Goal: Consume media (video, audio): Consume media (video, audio)

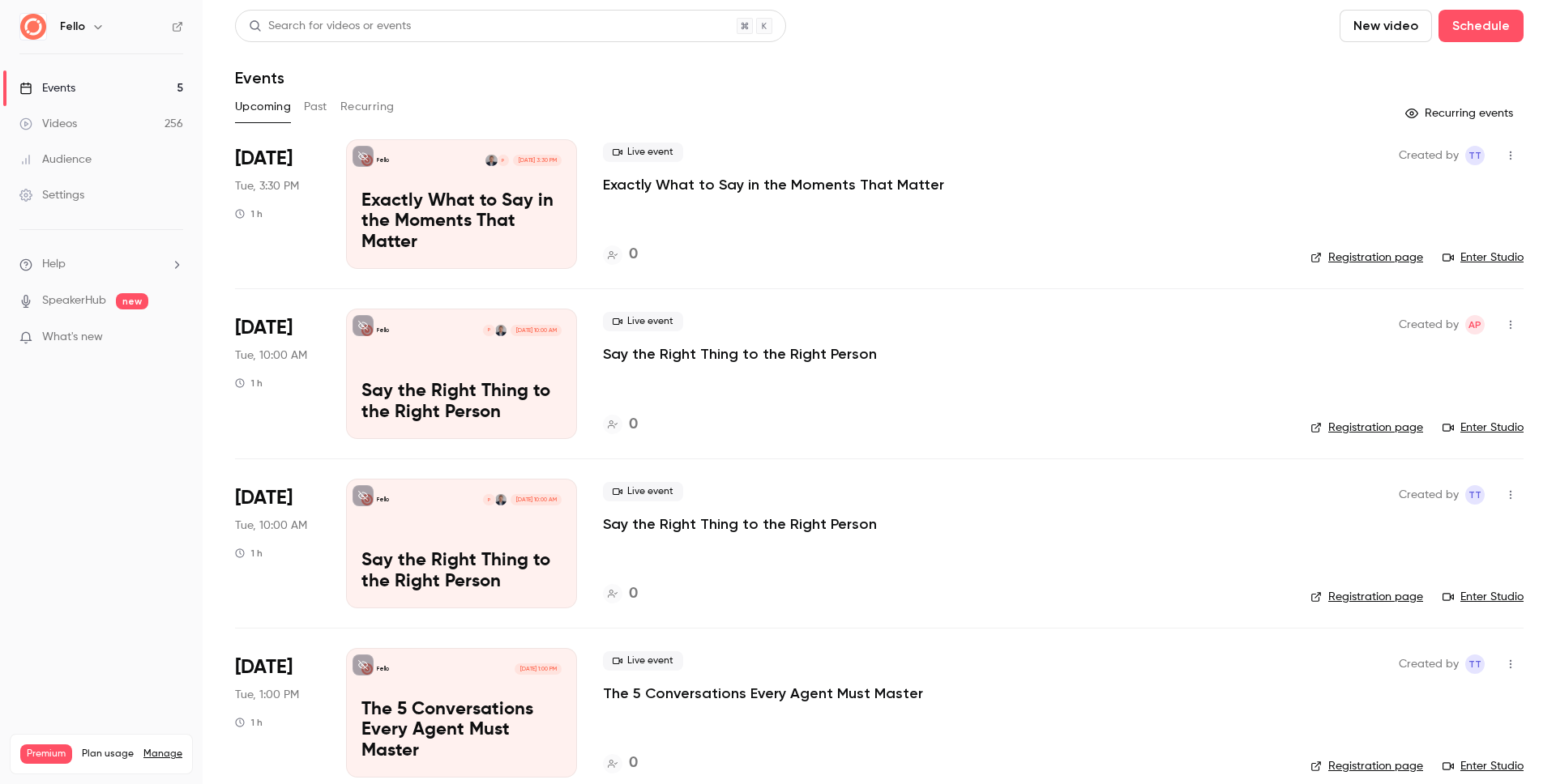
click at [99, 129] on link "Videos 256" at bounding box center [101, 124] width 202 height 36
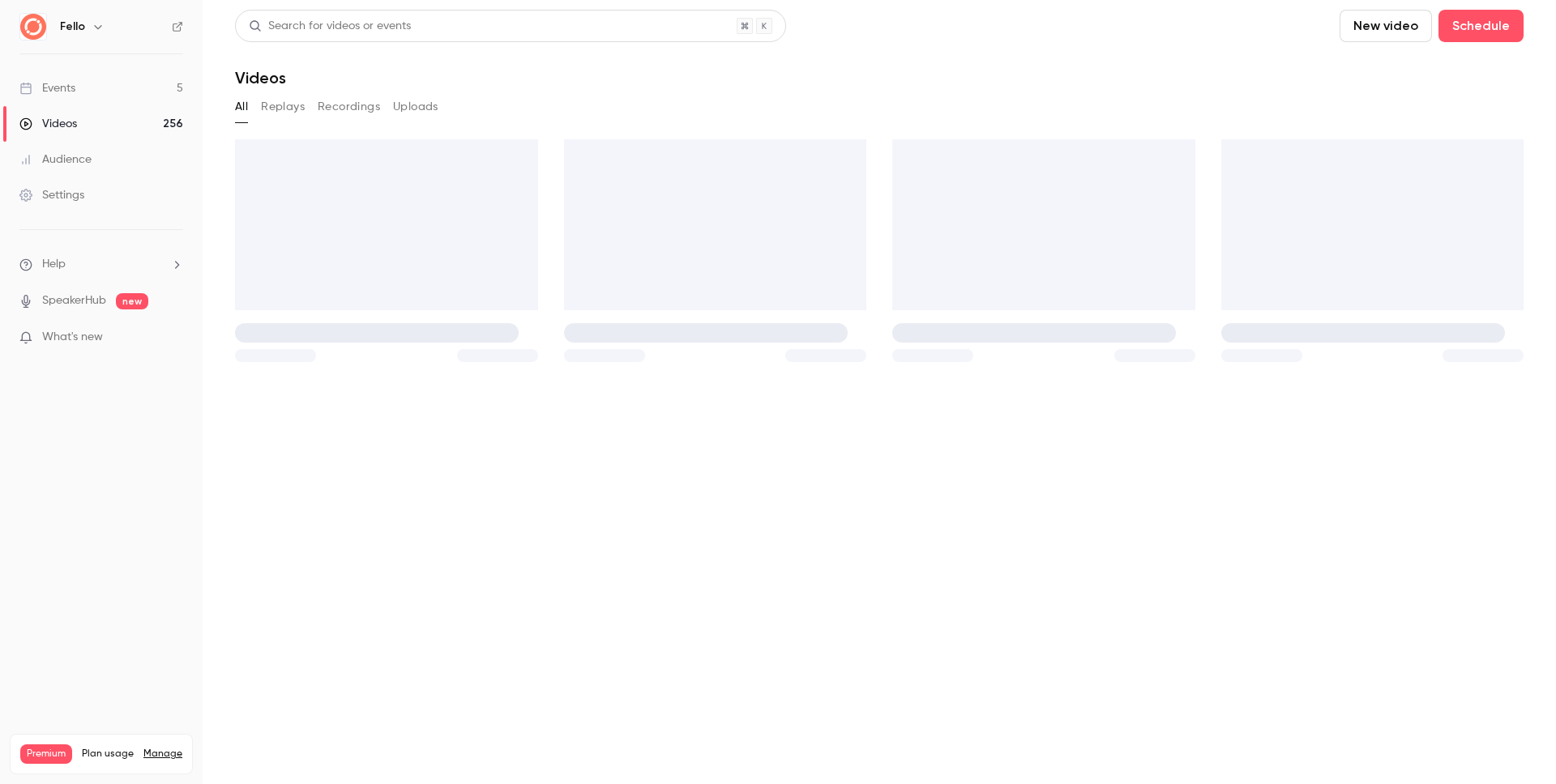
click at [288, 107] on button "Replays" at bounding box center [283, 107] width 44 height 26
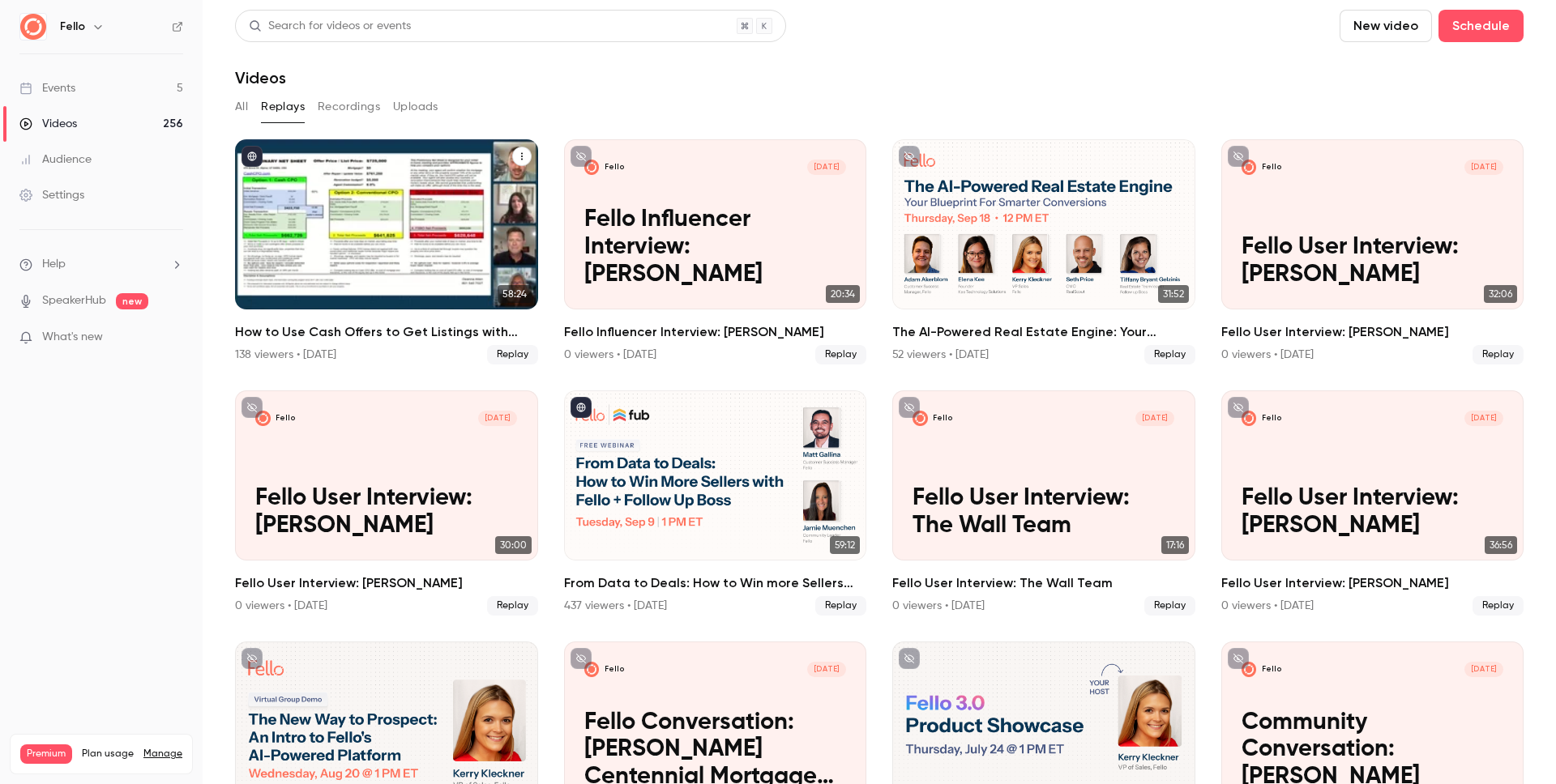
click at [440, 250] on div "How to Use Cash Offers to Get Listings with Rowena Patton and Cash CPO" at bounding box center [386, 224] width 303 height 170
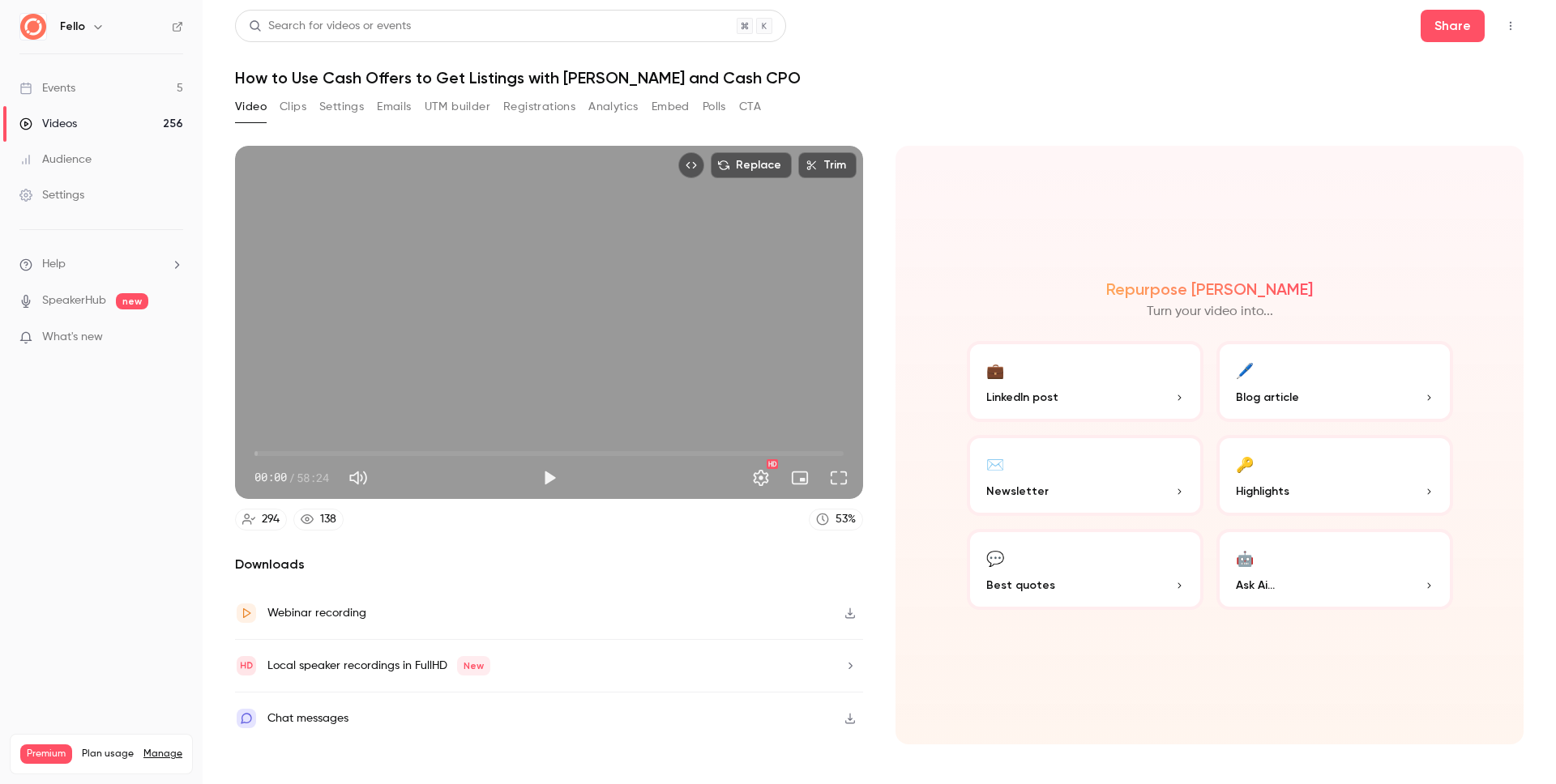
click at [291, 103] on button "Clips" at bounding box center [293, 107] width 27 height 26
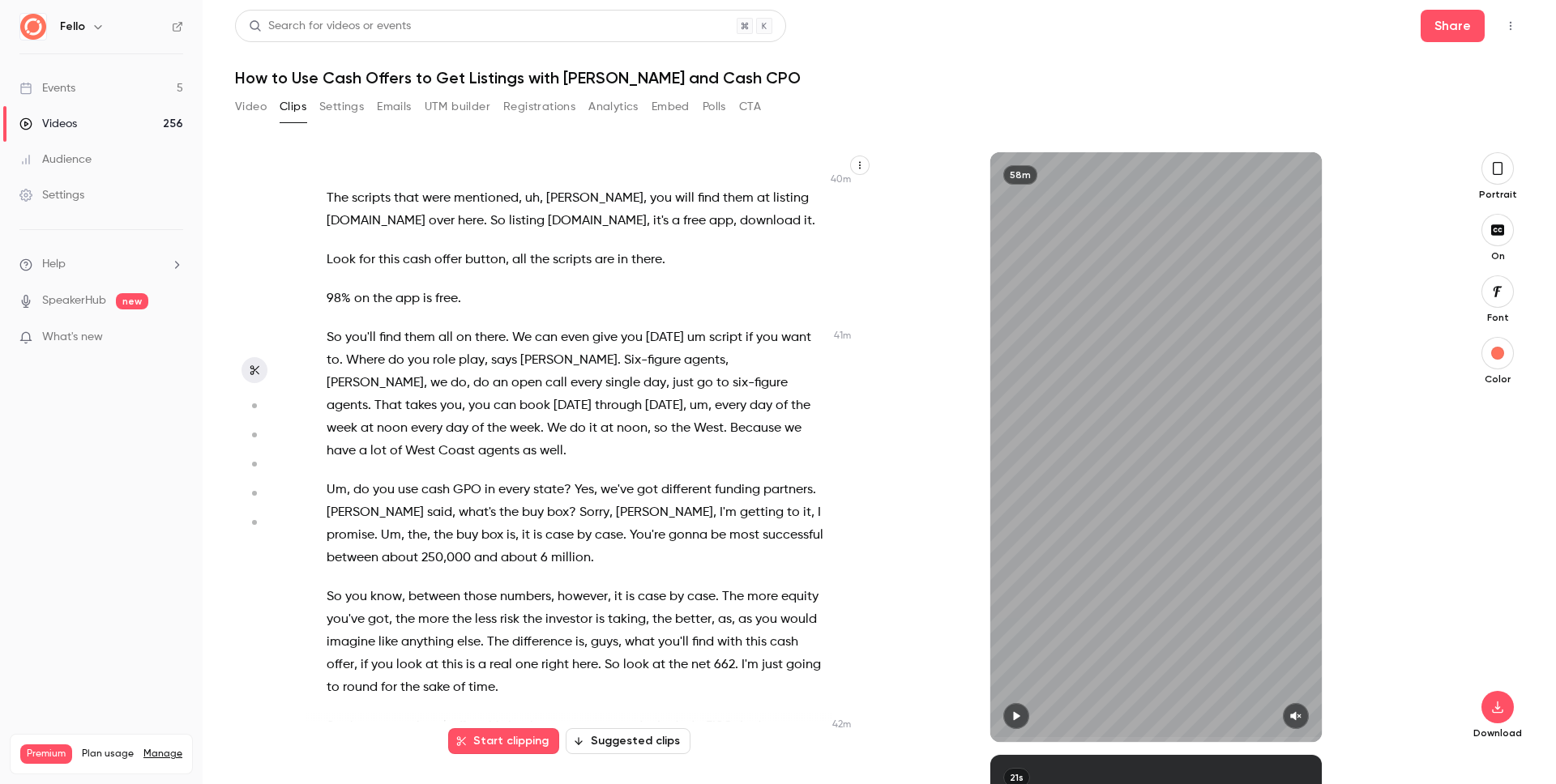
scroll to position [17229, 0]
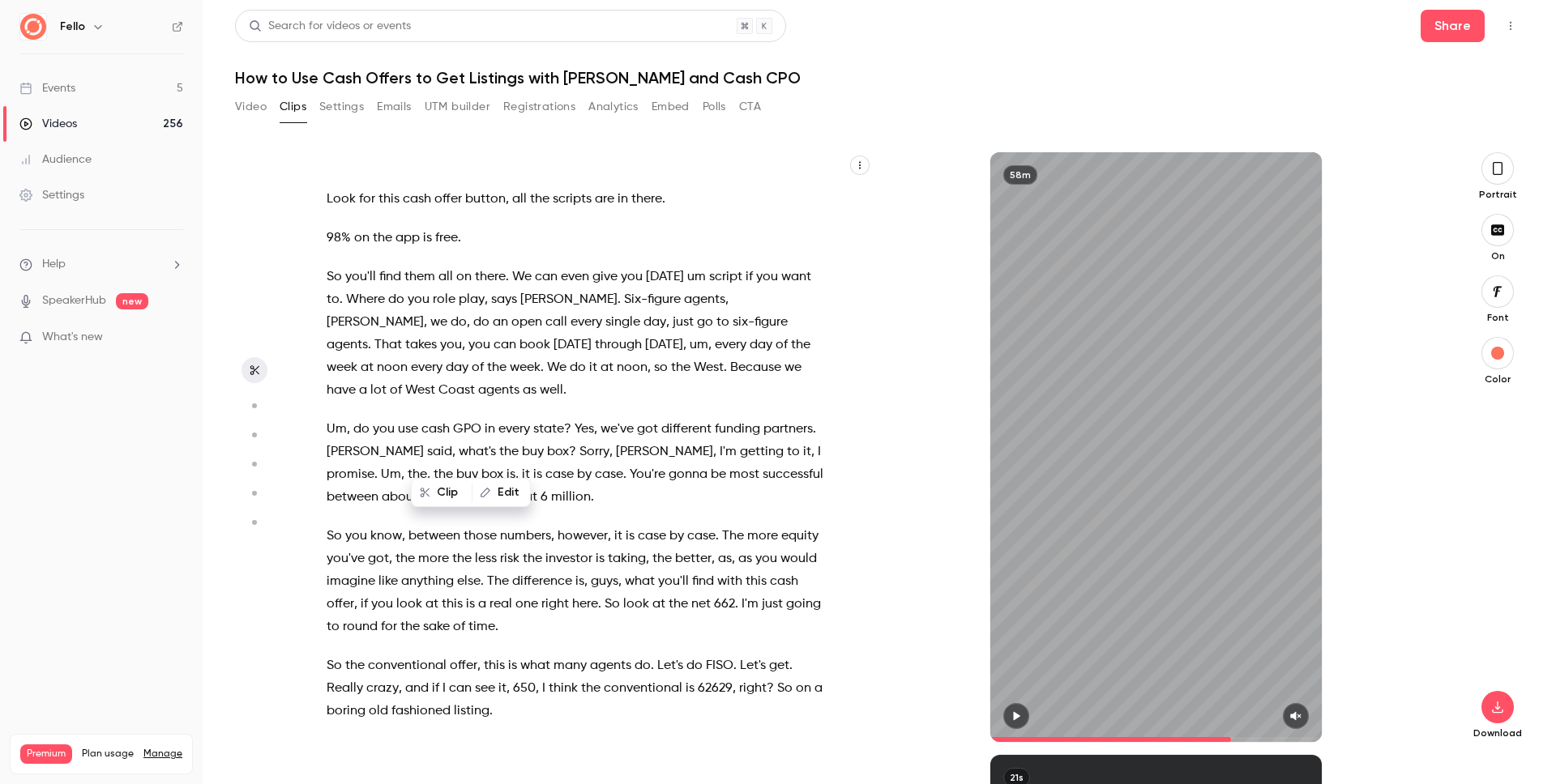
click at [341, 738] on span "Go" at bounding box center [336, 749] width 19 height 23
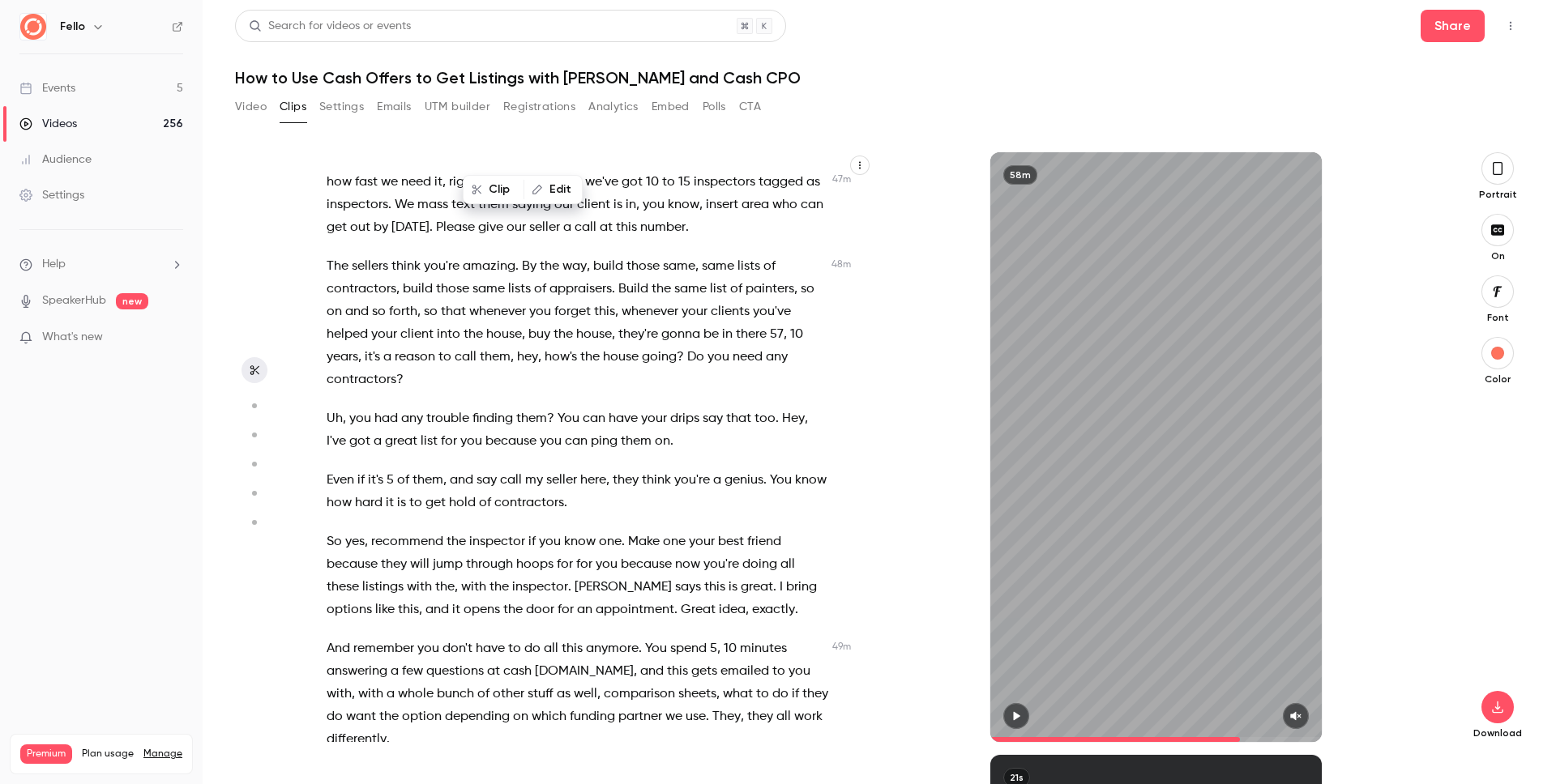
scroll to position [20125, 0]
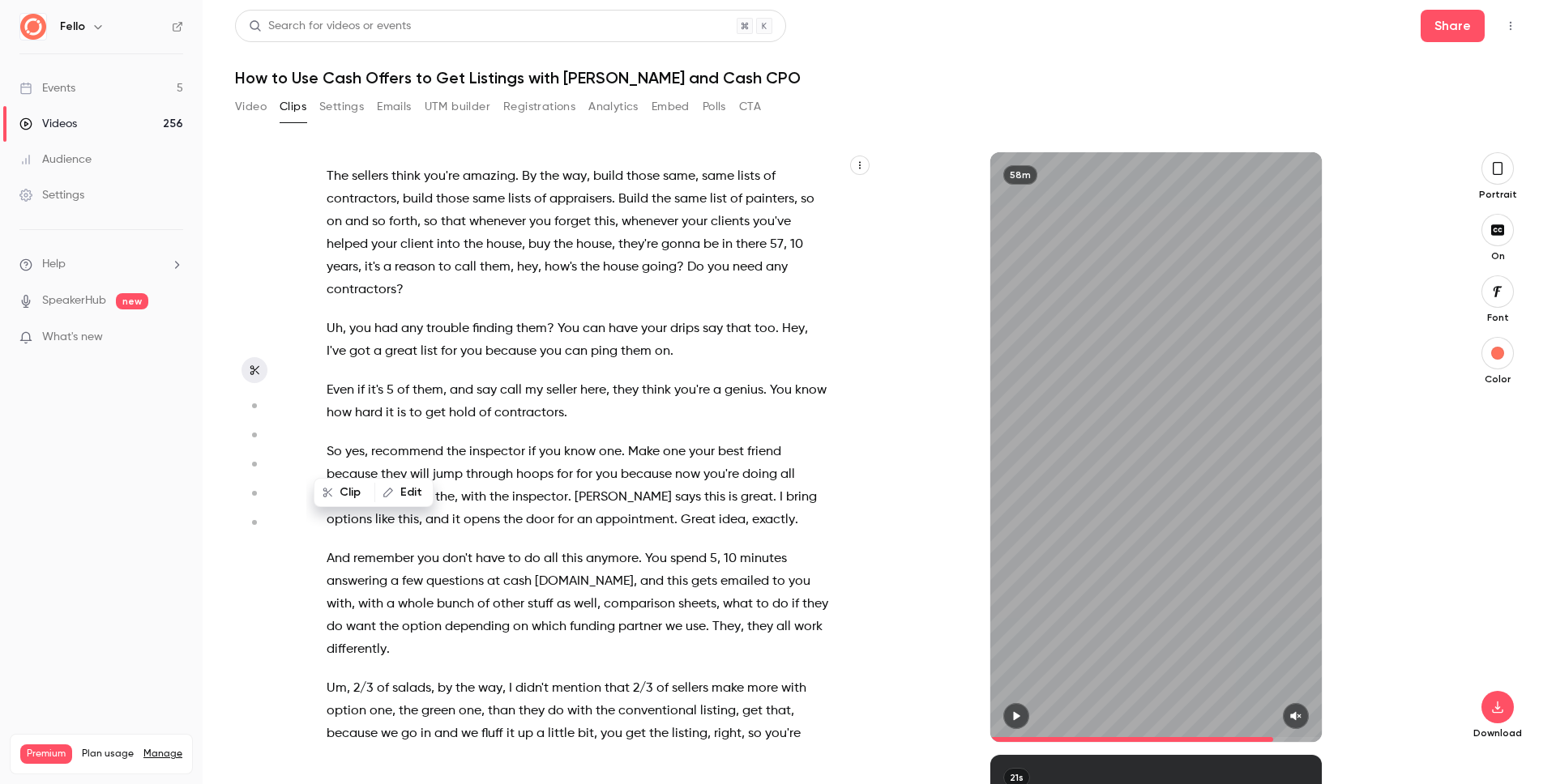
click at [1031, 717] on div at bounding box center [1156, 715] width 332 height 26
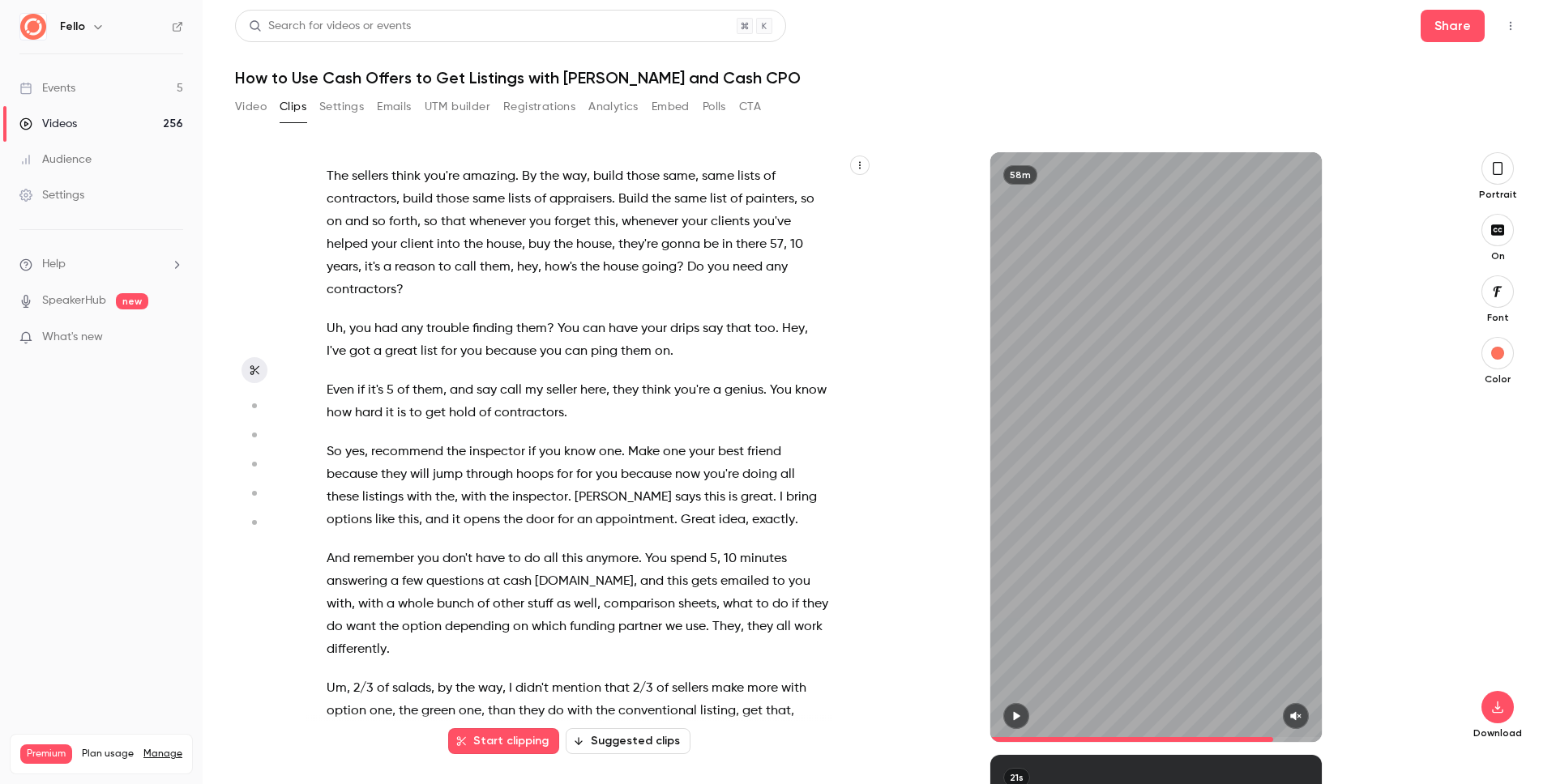
click at [1020, 719] on icon "button" at bounding box center [1016, 715] width 13 height 11
click at [1296, 719] on icon "button" at bounding box center [1296, 716] width 10 height 9
click at [1010, 717] on icon "button" at bounding box center [1016, 715] width 13 height 11
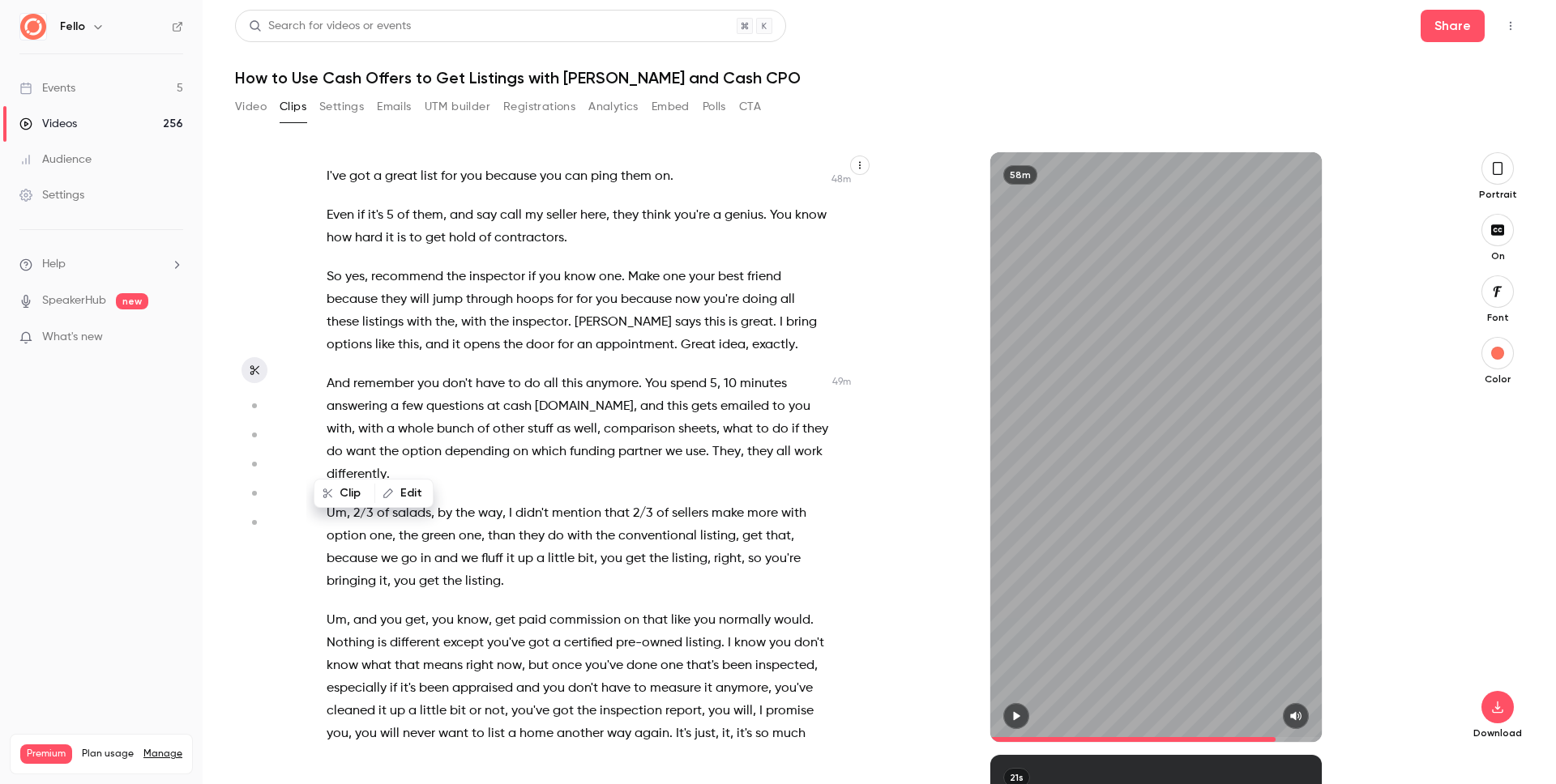
scroll to position [20326, 0]
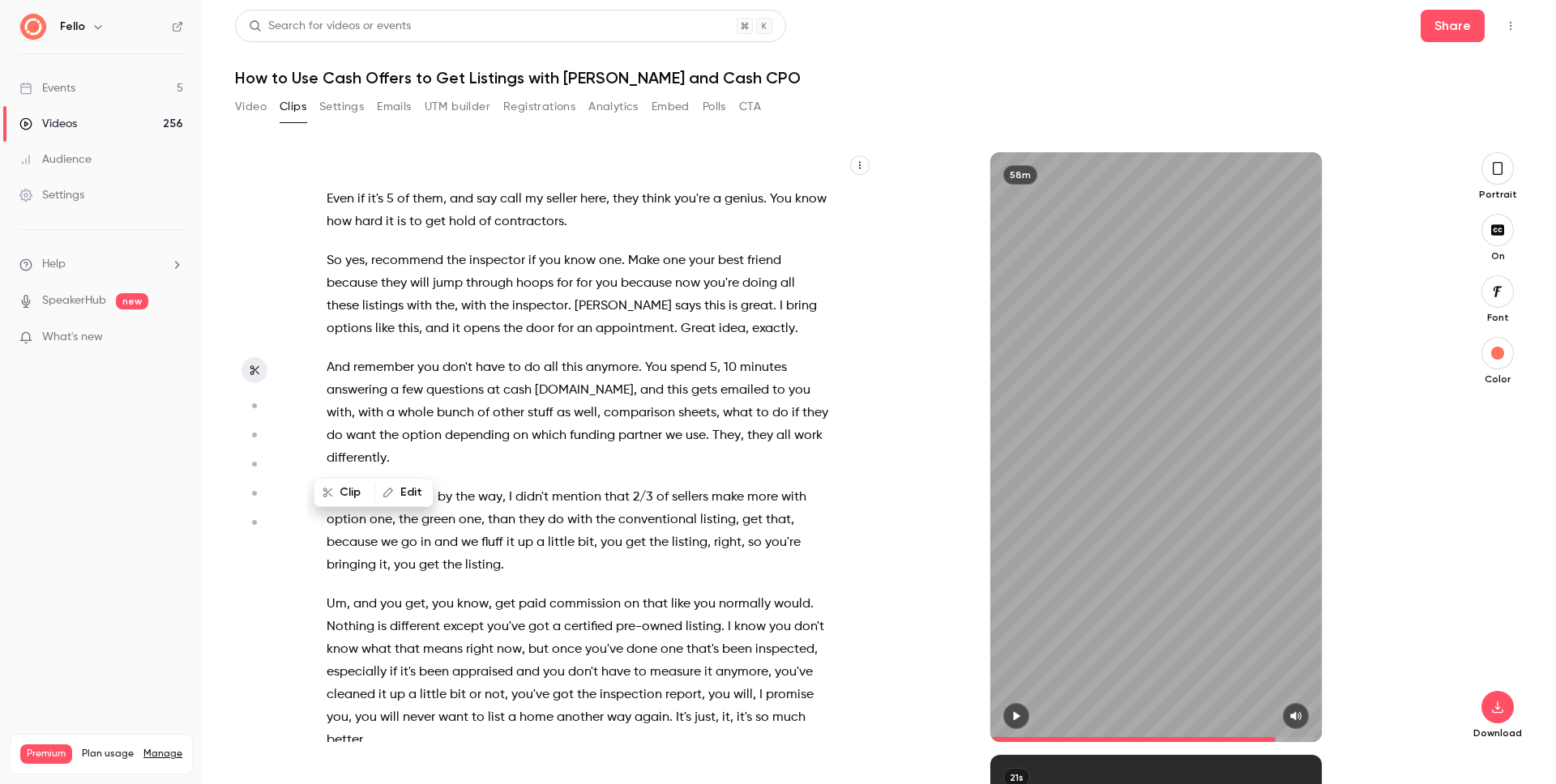
click at [1015, 717] on icon "button" at bounding box center [1016, 716] width 7 height 9
click at [1010, 717] on icon "button" at bounding box center [1016, 715] width 13 height 11
click at [1015, 720] on icon "button" at bounding box center [1016, 715] width 13 height 11
click at [1015, 719] on icon "button" at bounding box center [1016, 715] width 13 height 11
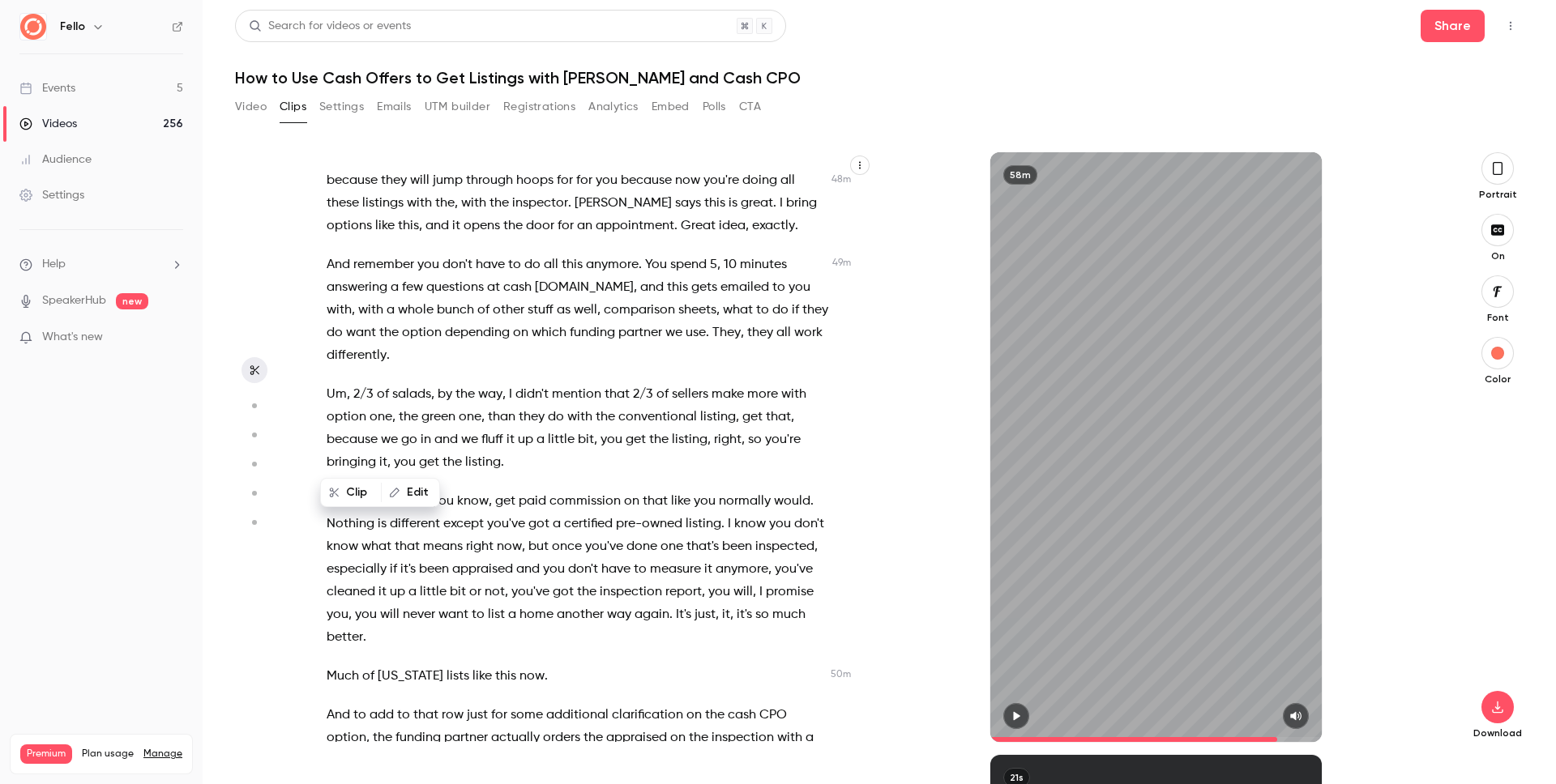
scroll to position [20432, 0]
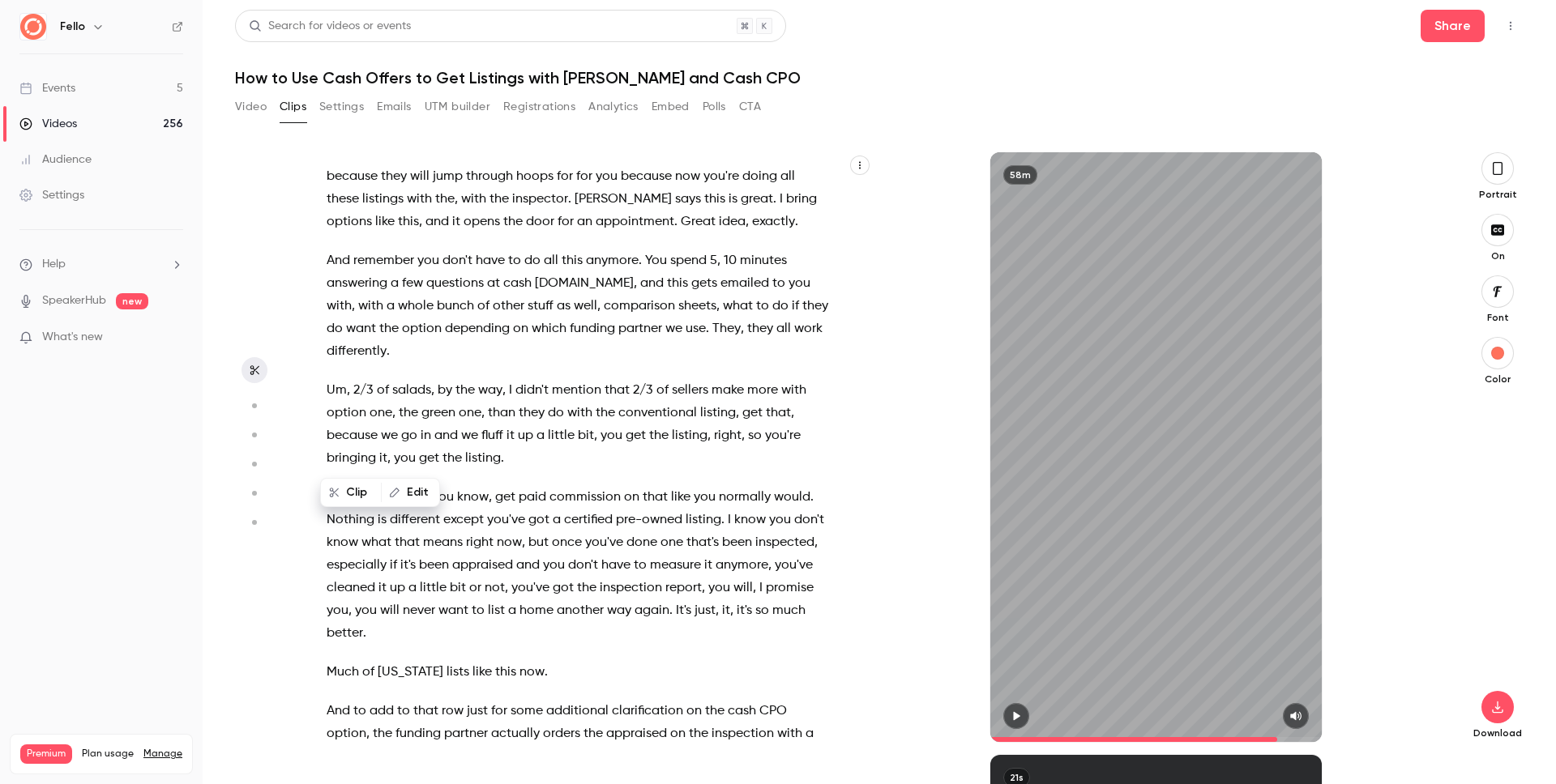
click at [1019, 713] on icon "button" at bounding box center [1016, 715] width 13 height 11
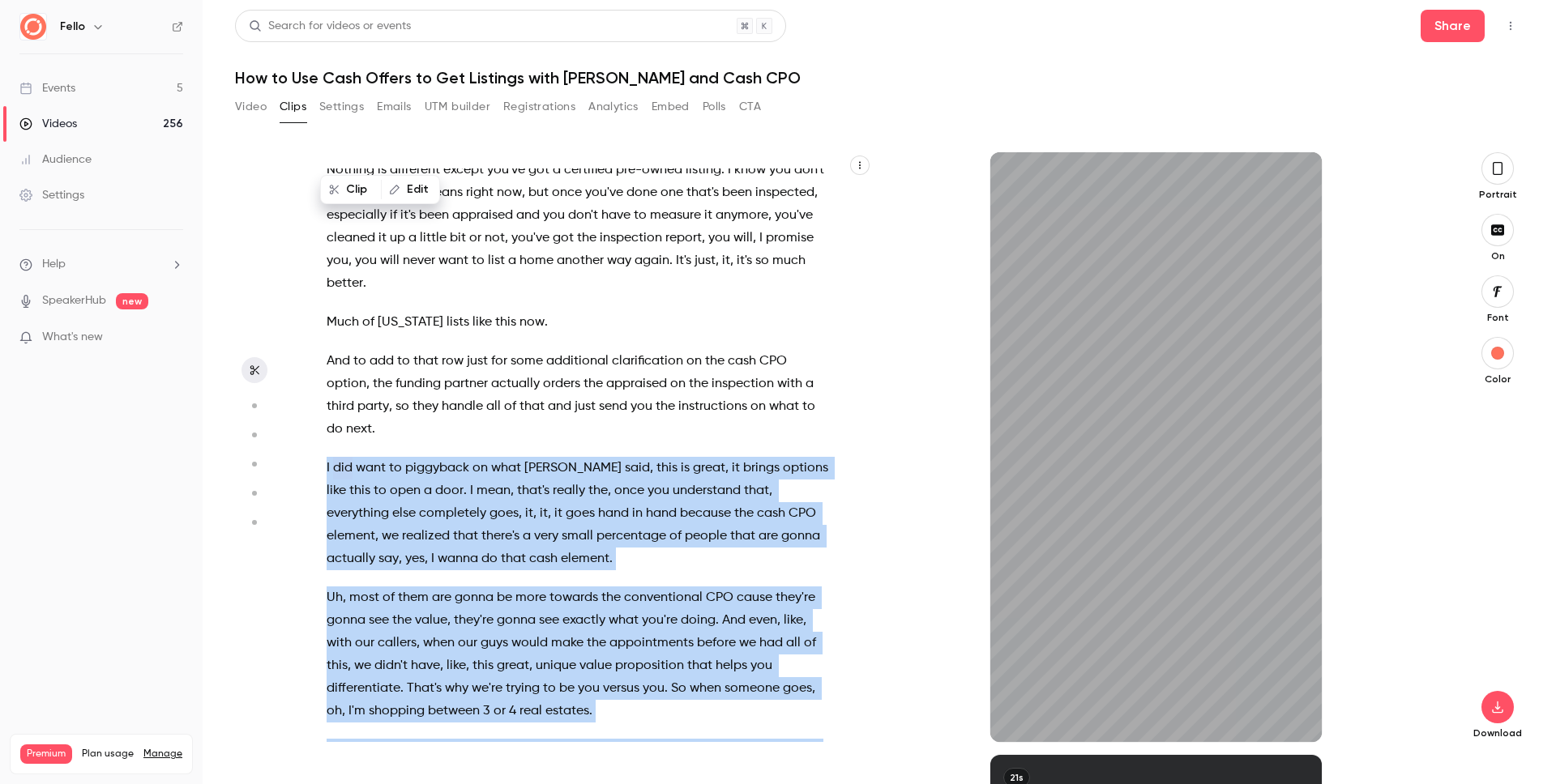
scroll to position [20805, 0]
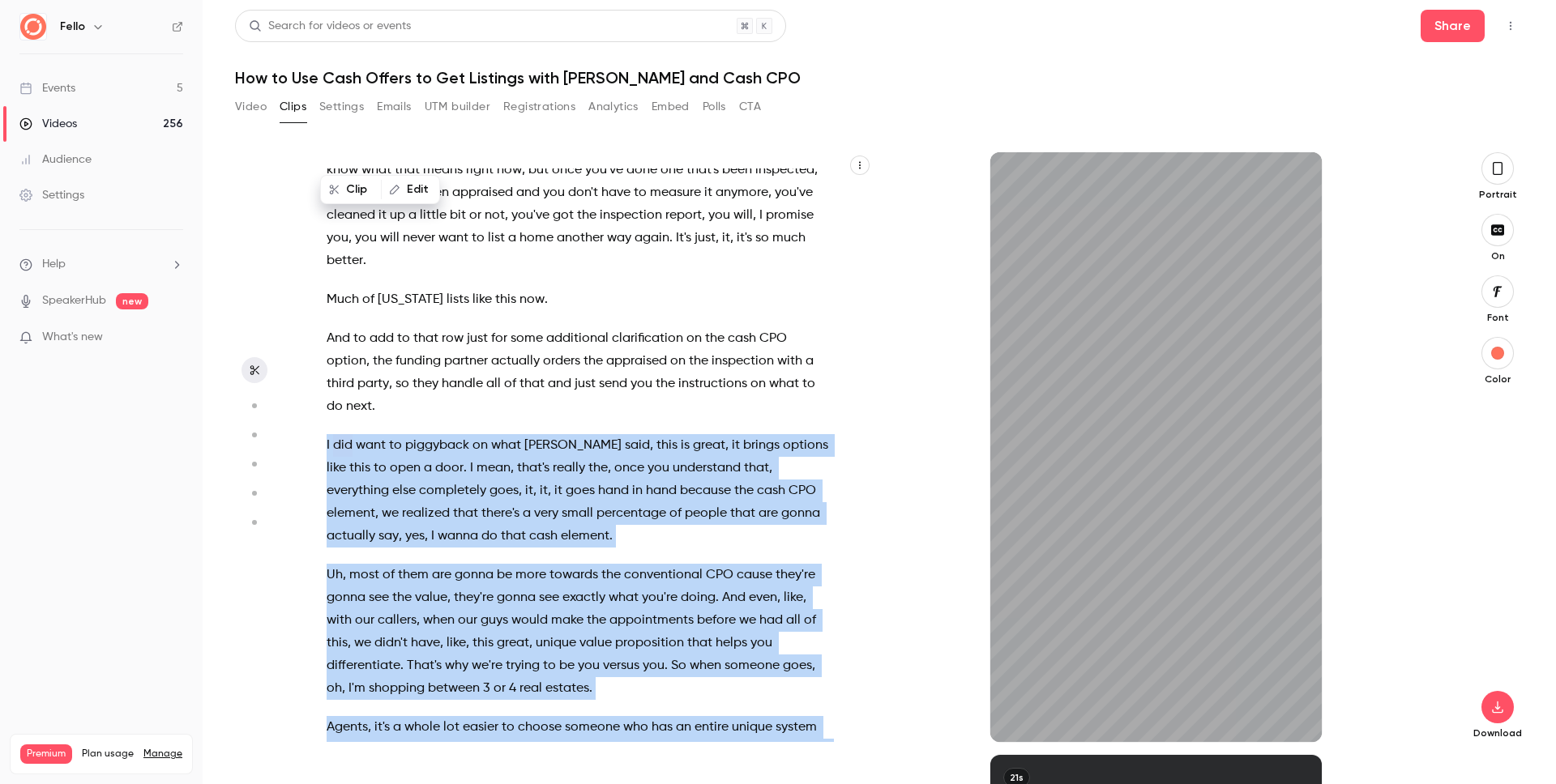
drag, startPoint x: 327, startPoint y: 384, endPoint x: 701, endPoint y: 450, distance: 379.8
click at [701, 450] on div "Welcome , welcome . We are live . Good morning , good afternoon , wherever you …" at bounding box center [585, 455] width 558 height 573
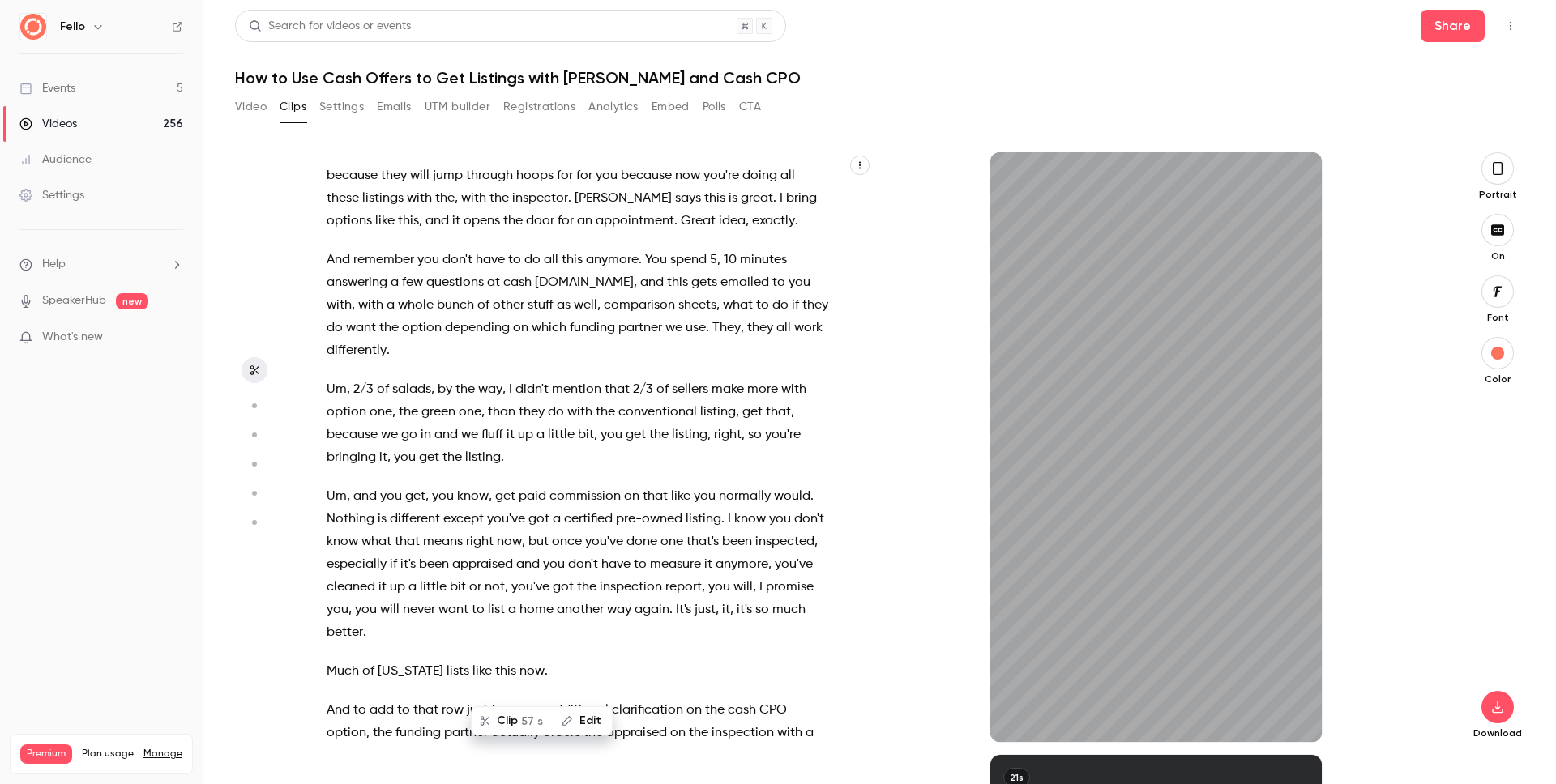
scroll to position [20432, 0]
click at [505, 722] on button "Clip 57 s" at bounding box center [512, 721] width 80 height 26
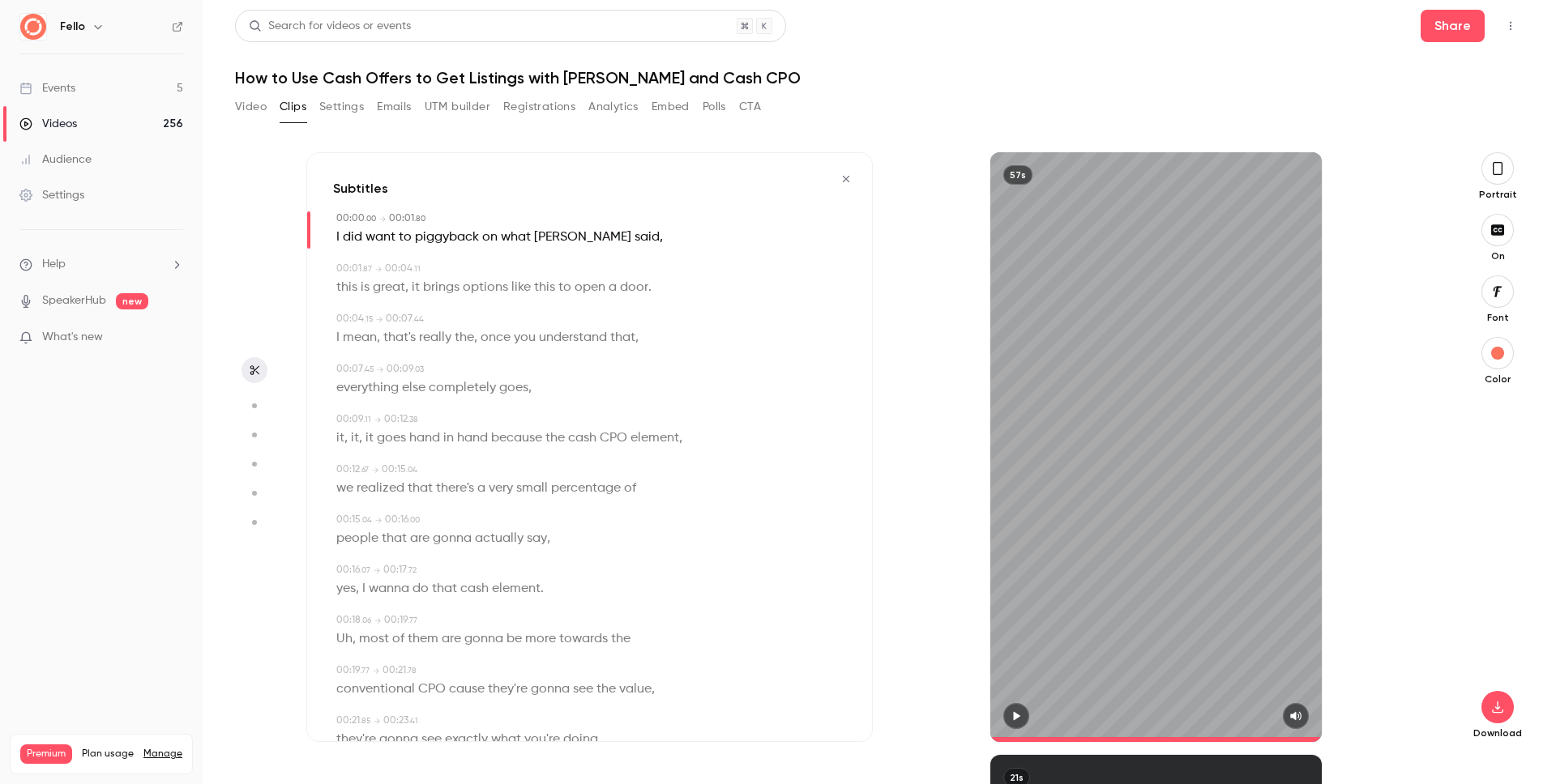
type input "*"
click at [1496, 176] on icon "button" at bounding box center [1497, 168] width 13 height 18
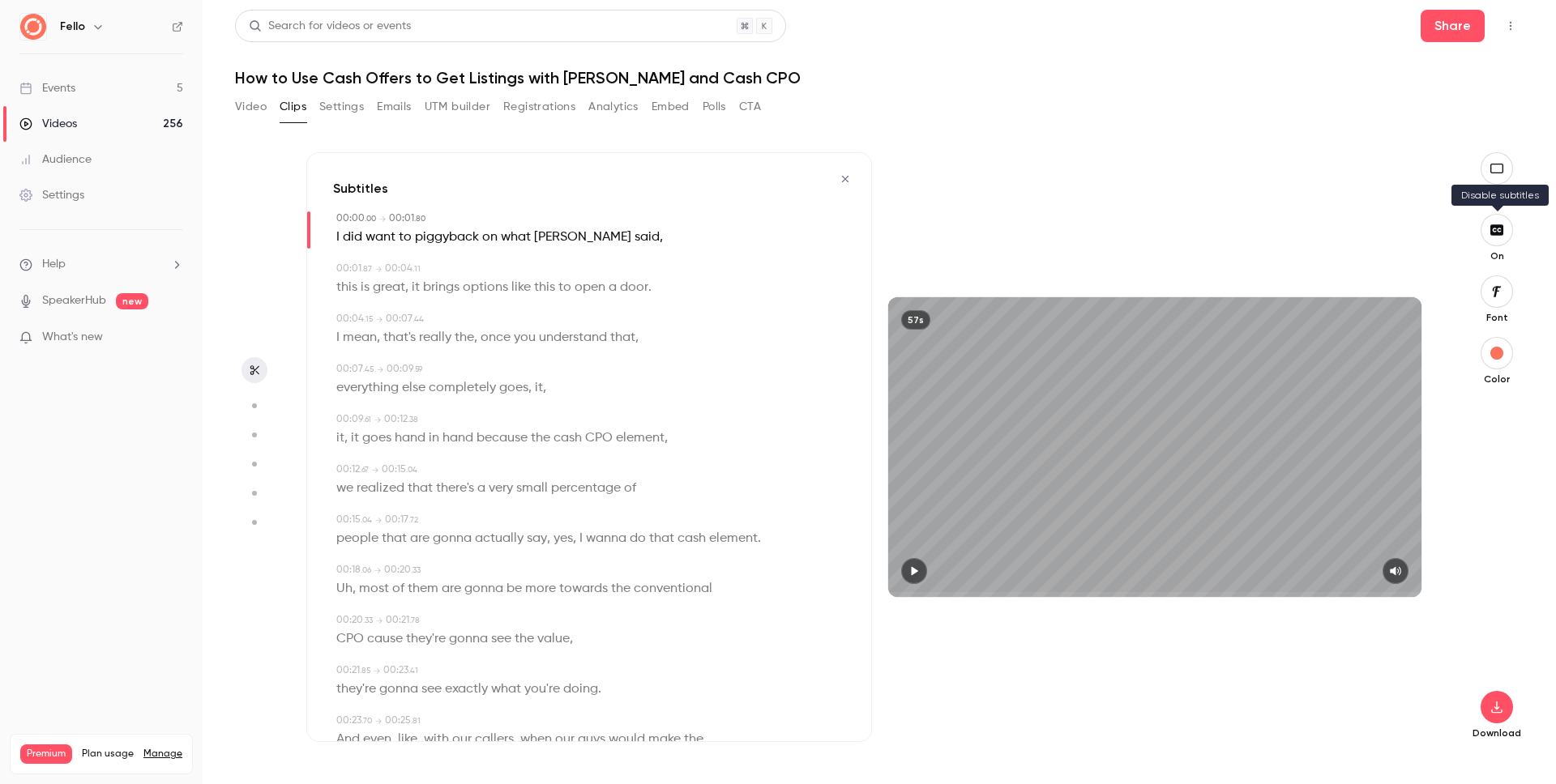
click at [1503, 230] on icon "button" at bounding box center [1496, 229] width 13 height 10
click at [1499, 707] on icon "button" at bounding box center [1496, 707] width 10 height 12
click at [1331, 690] on span "High quality requires longer processing" at bounding box center [1375, 692] width 185 height 16
click at [257, 99] on button "Video" at bounding box center [250, 107] width 31 height 26
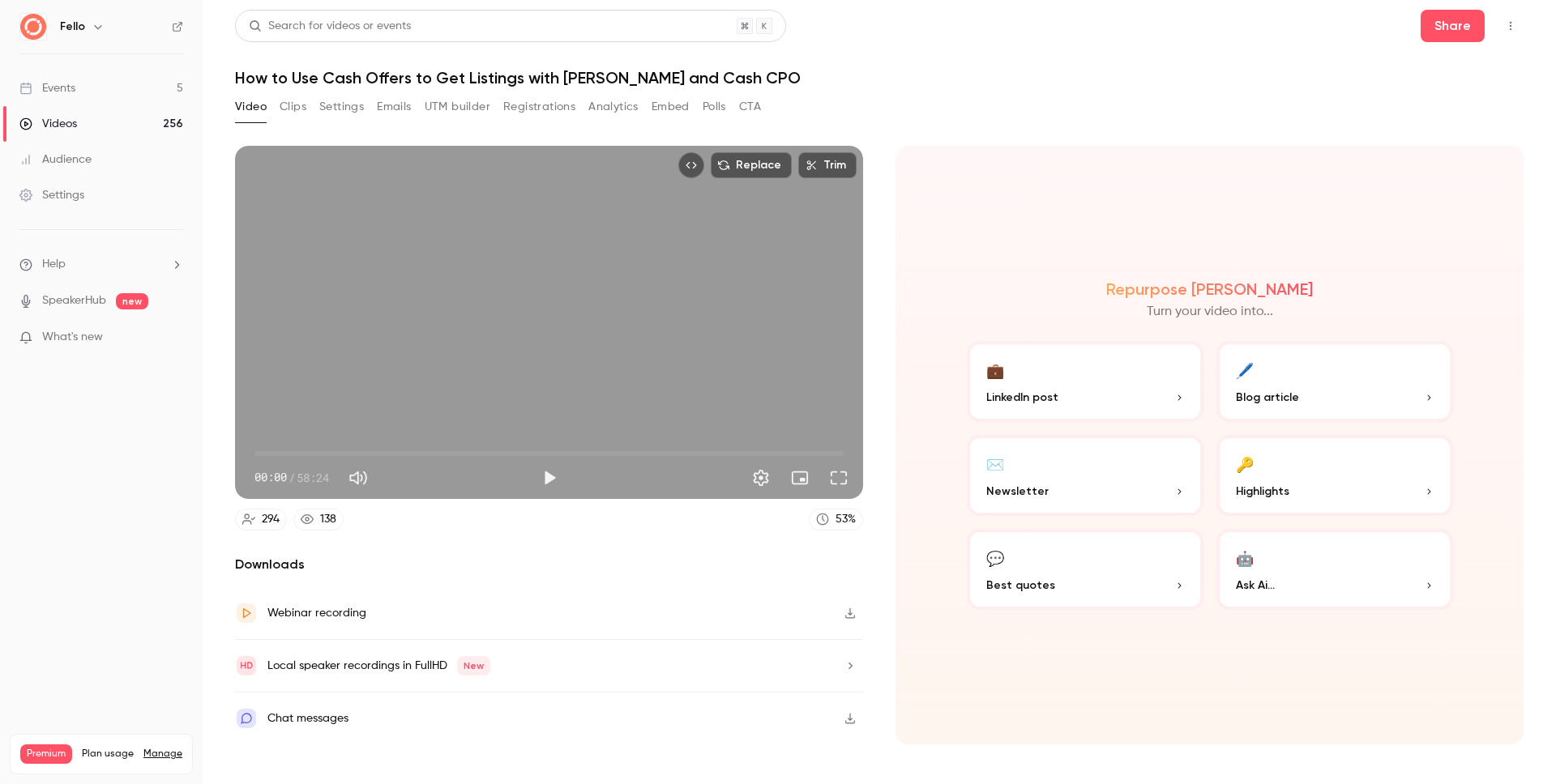
click at [298, 102] on button "Clips" at bounding box center [293, 107] width 27 height 26
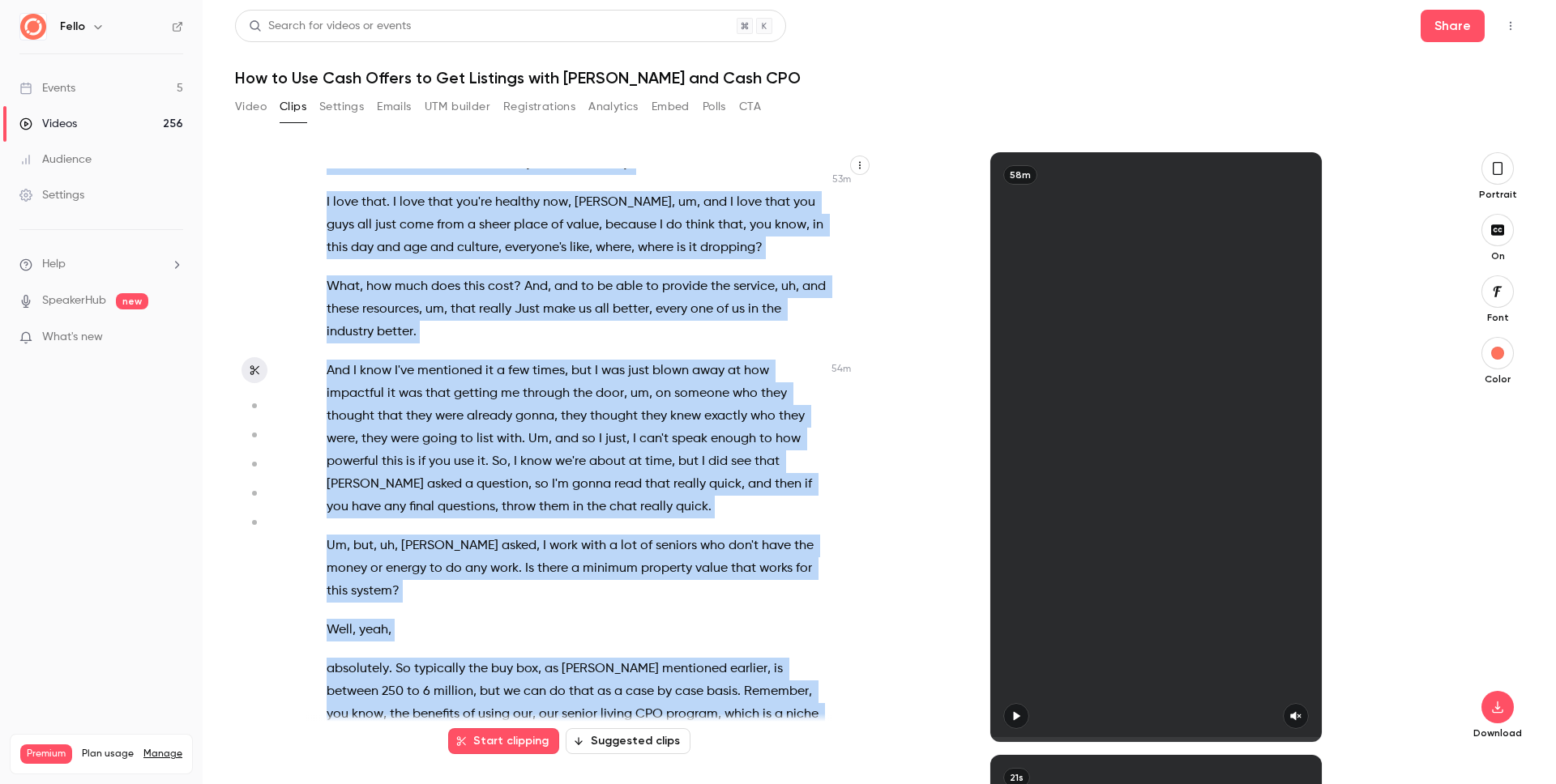
scroll to position [23578, 0]
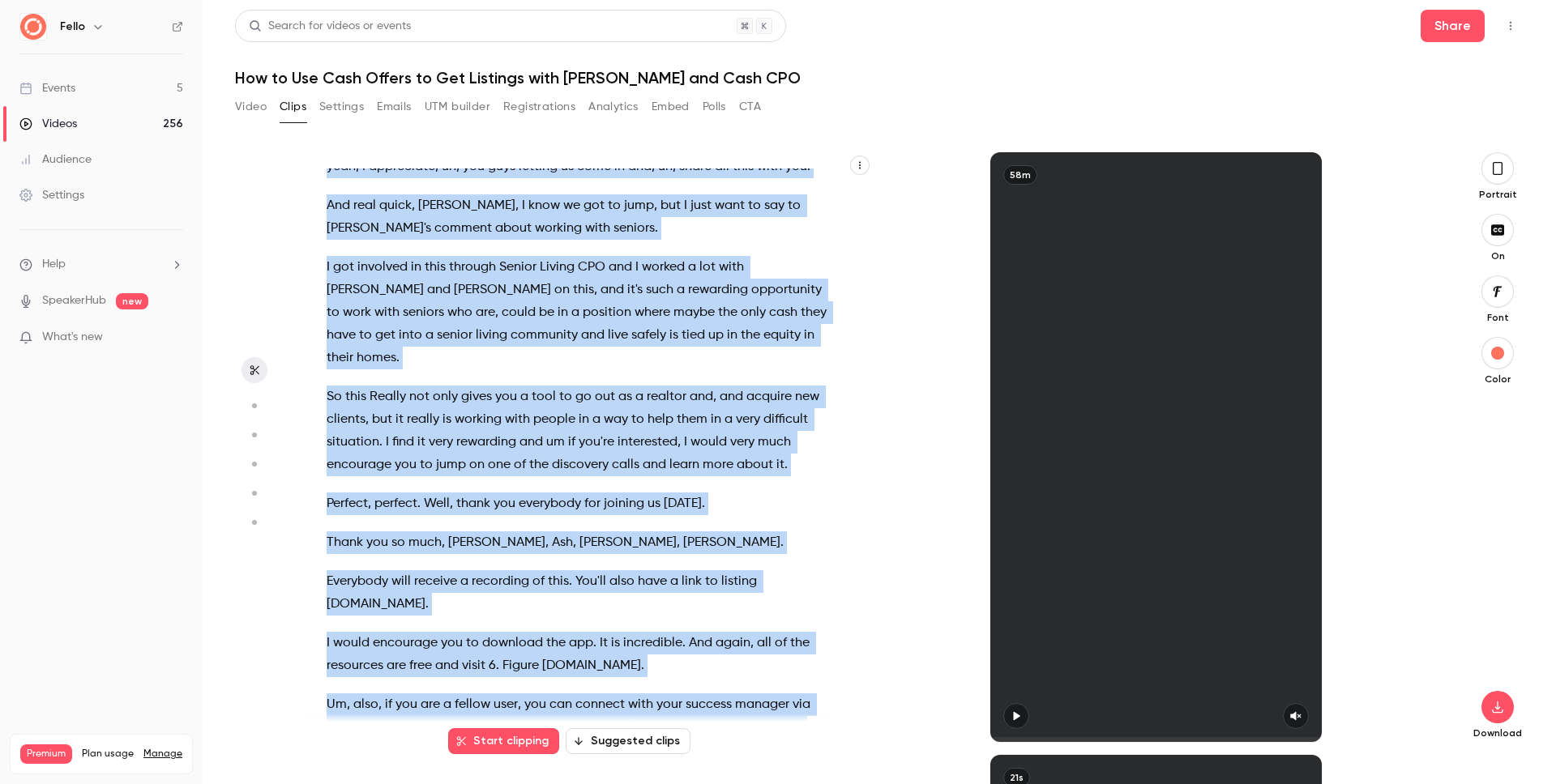
drag, startPoint x: 329, startPoint y: 177, endPoint x: 551, endPoint y: 620, distance: 495.5
click at [603, 701] on div "Welcome , welcome . We are live . Good morning , good afternoon , wherever you …" at bounding box center [585, 455] width 558 height 573
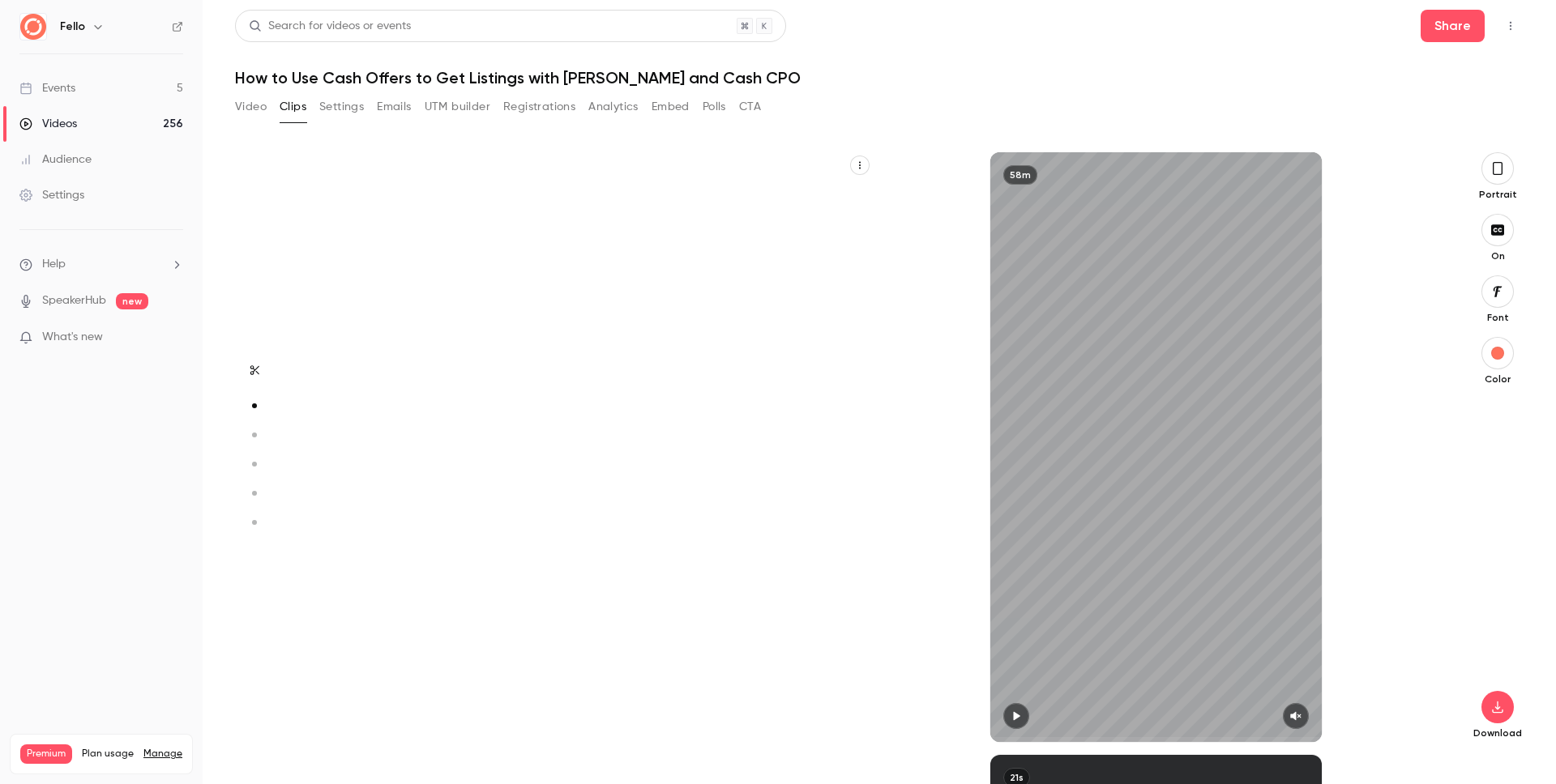
scroll to position [0, 0]
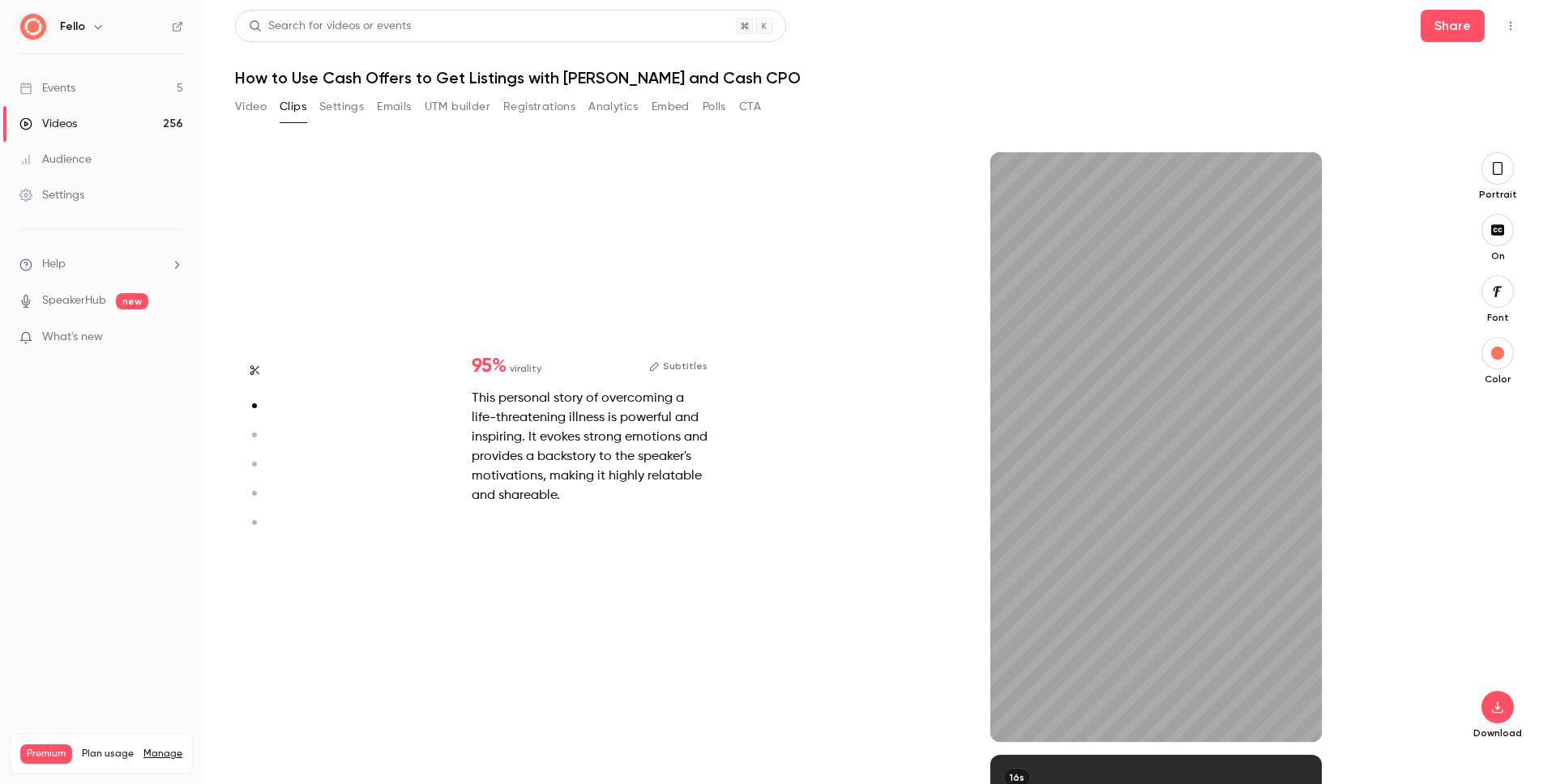
type input "***"
click at [244, 102] on button "Video" at bounding box center [250, 107] width 31 height 26
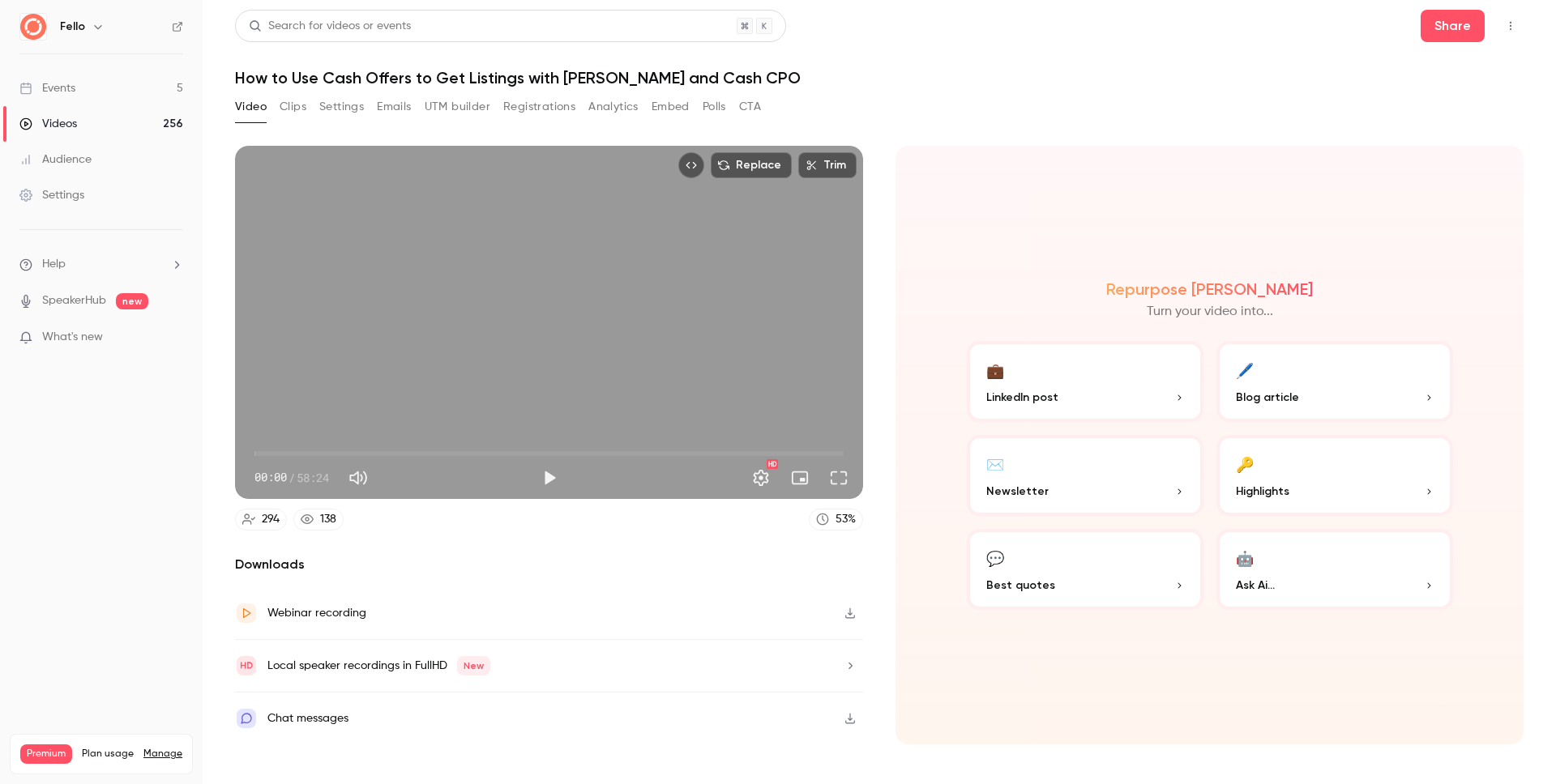
click at [288, 106] on button "Clips" at bounding box center [293, 107] width 27 height 26
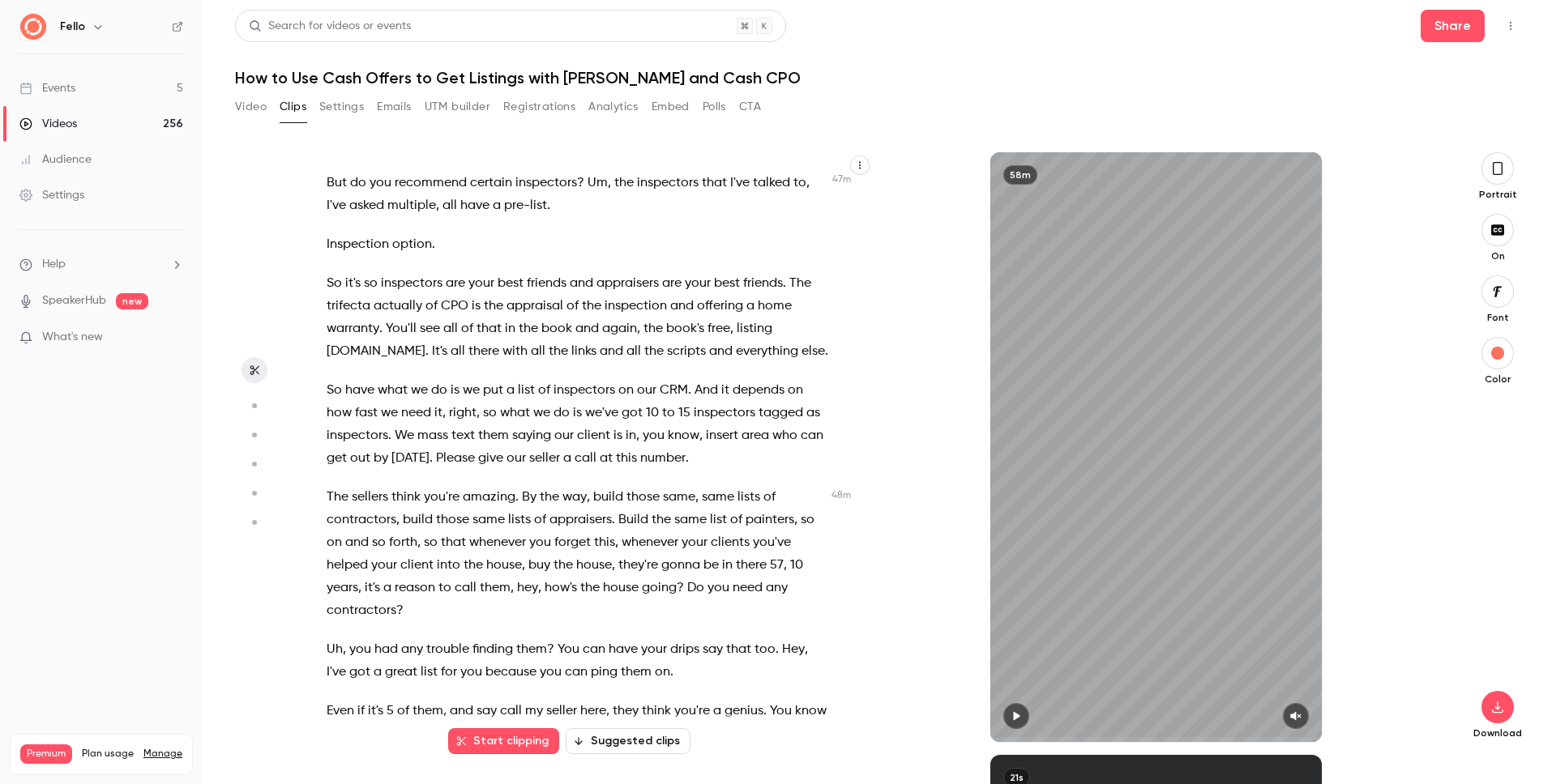
scroll to position [20432, 0]
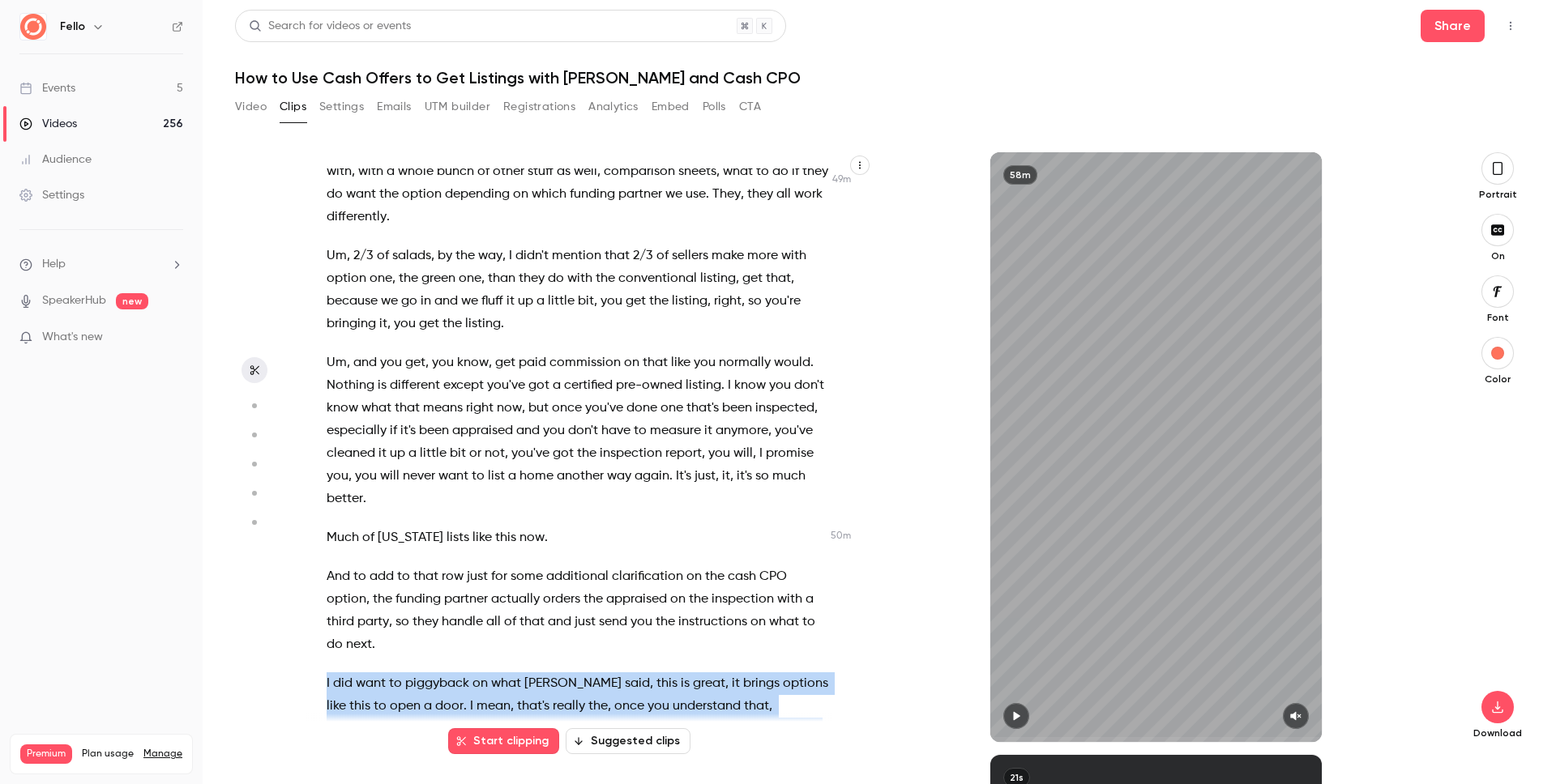
drag, startPoint x: 326, startPoint y: 453, endPoint x: 590, endPoint y: 687, distance: 352.8
click at [590, 687] on div "Welcome , welcome . We are live . Good morning , good afternoon , wherever you …" at bounding box center [585, 455] width 558 height 573
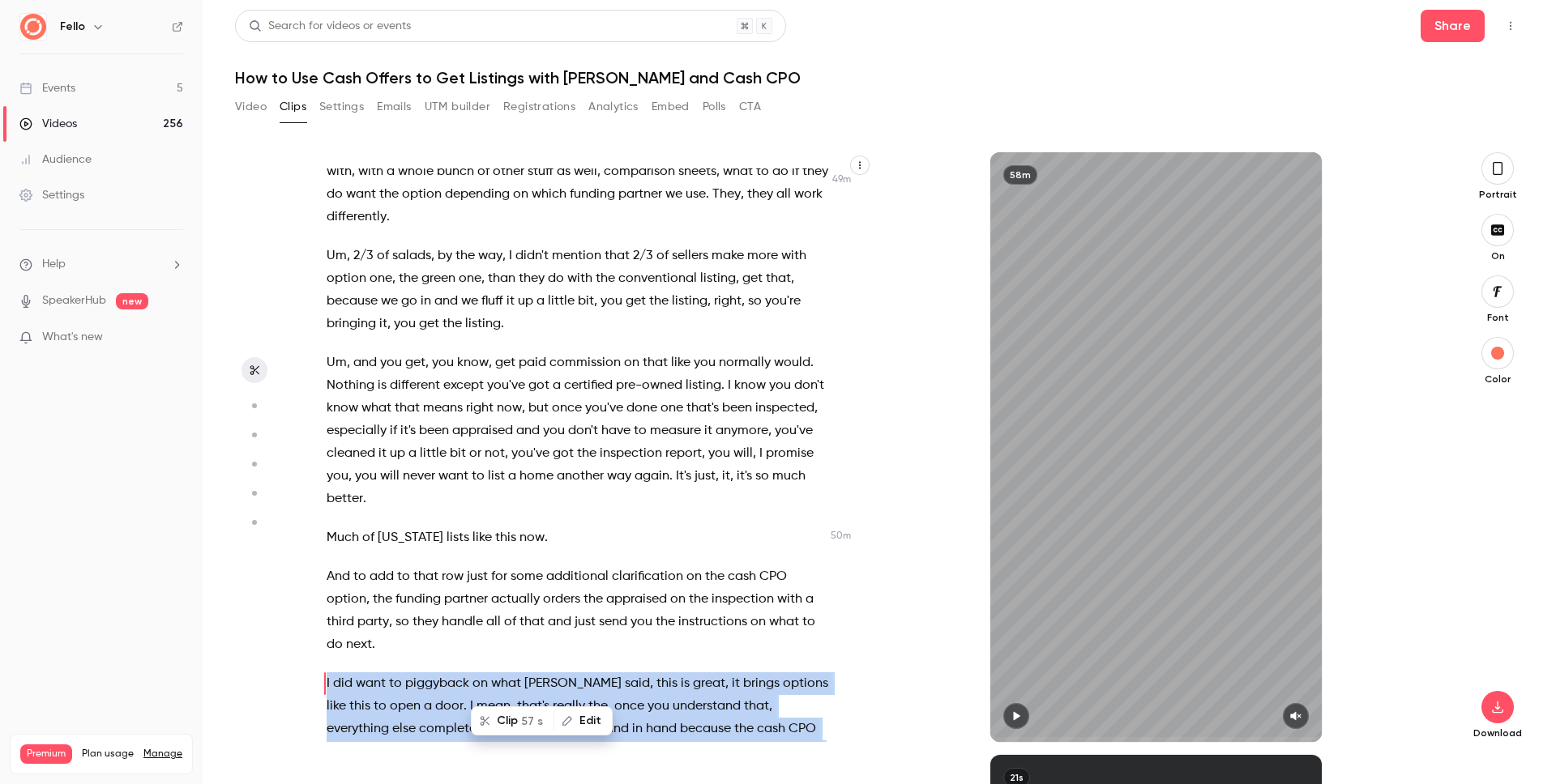
type input "******"
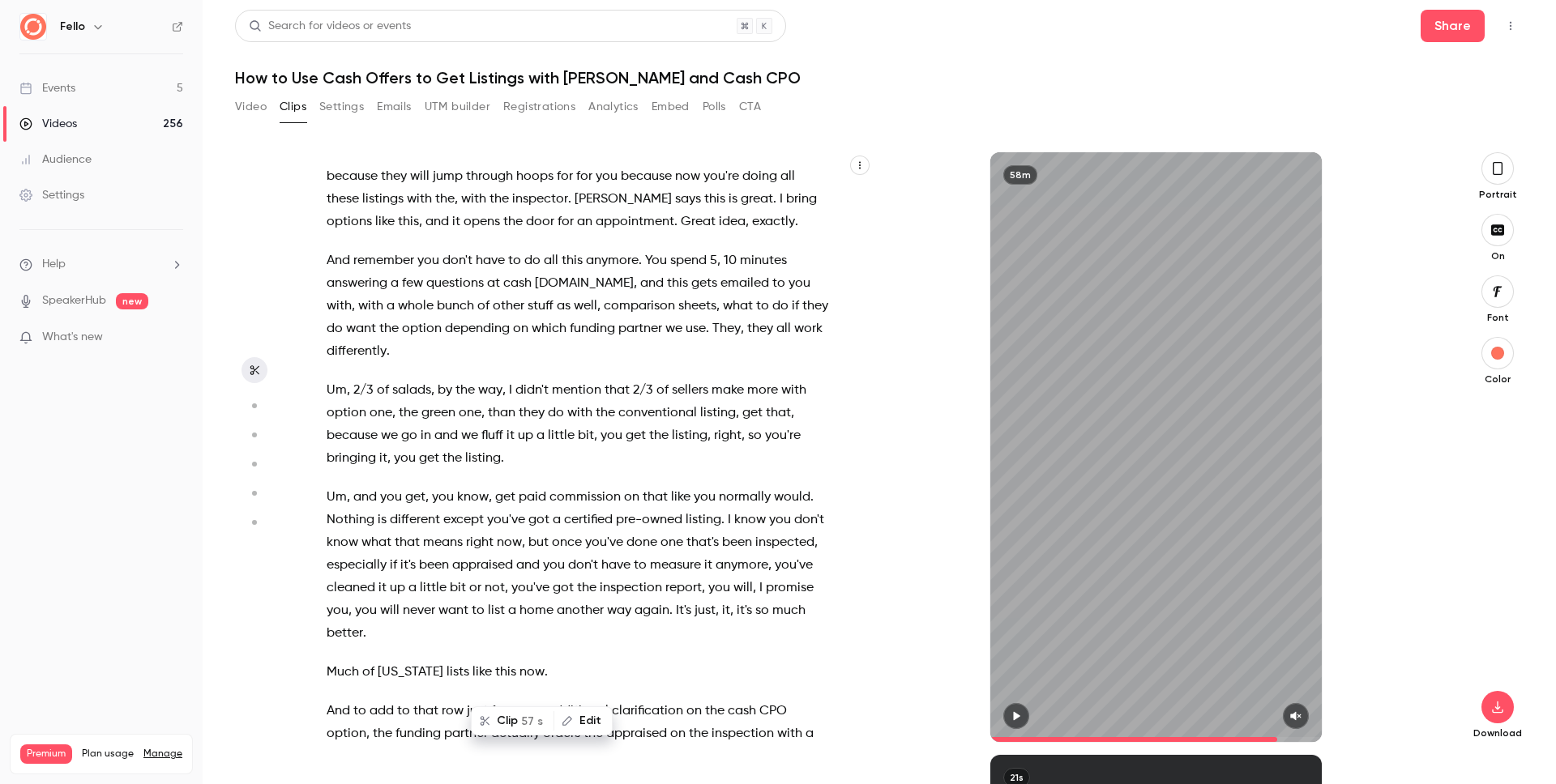
copy div "I did want to piggyback on what [PERSON_NAME] said , this is great , it brings …"
click at [1518, 32] on button "Top Bar Actions" at bounding box center [1510, 25] width 26 height 26
click at [1089, 100] on div at bounding box center [778, 392] width 1556 height 784
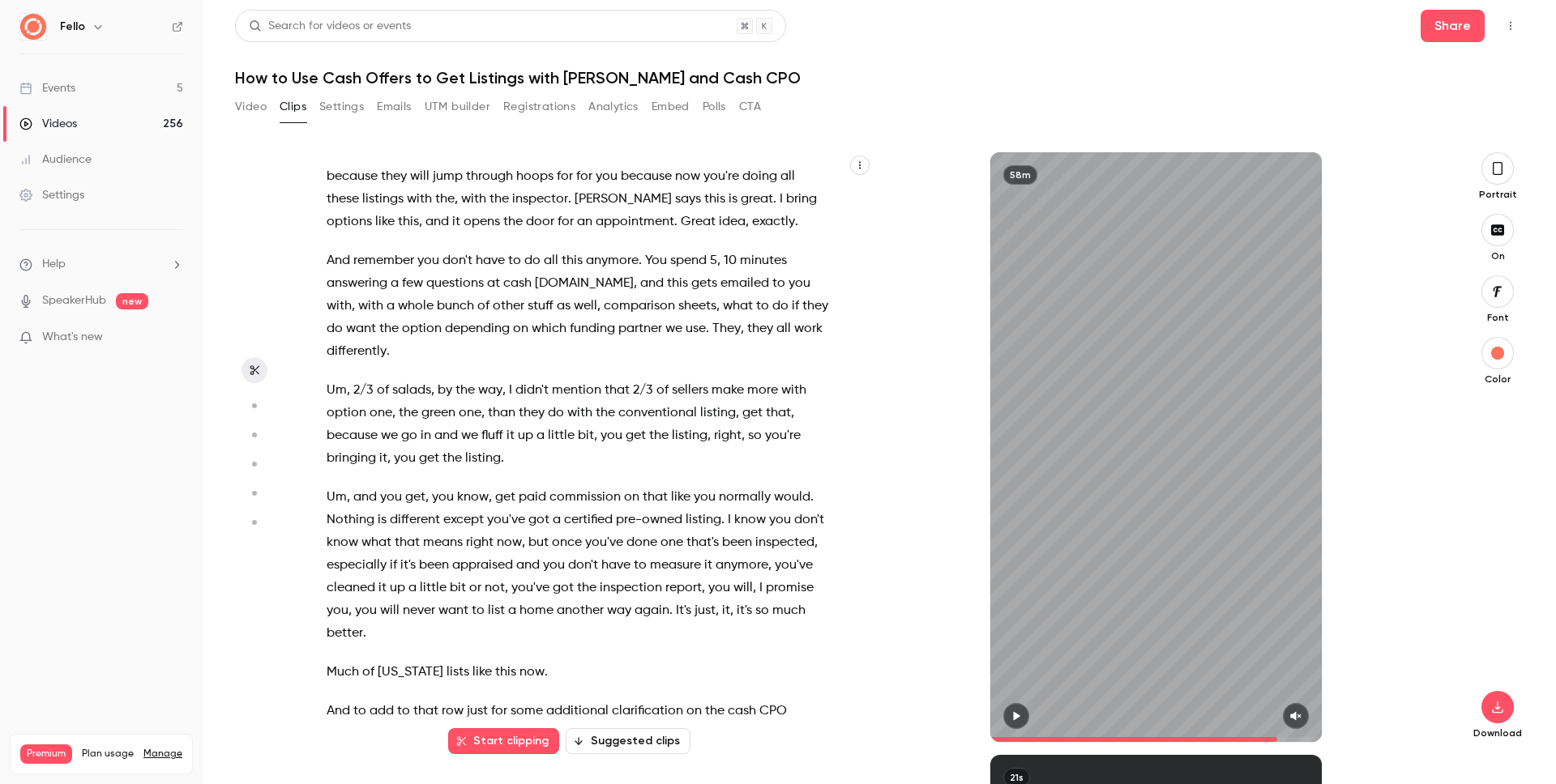
click at [252, 113] on button "Video" at bounding box center [250, 107] width 31 height 26
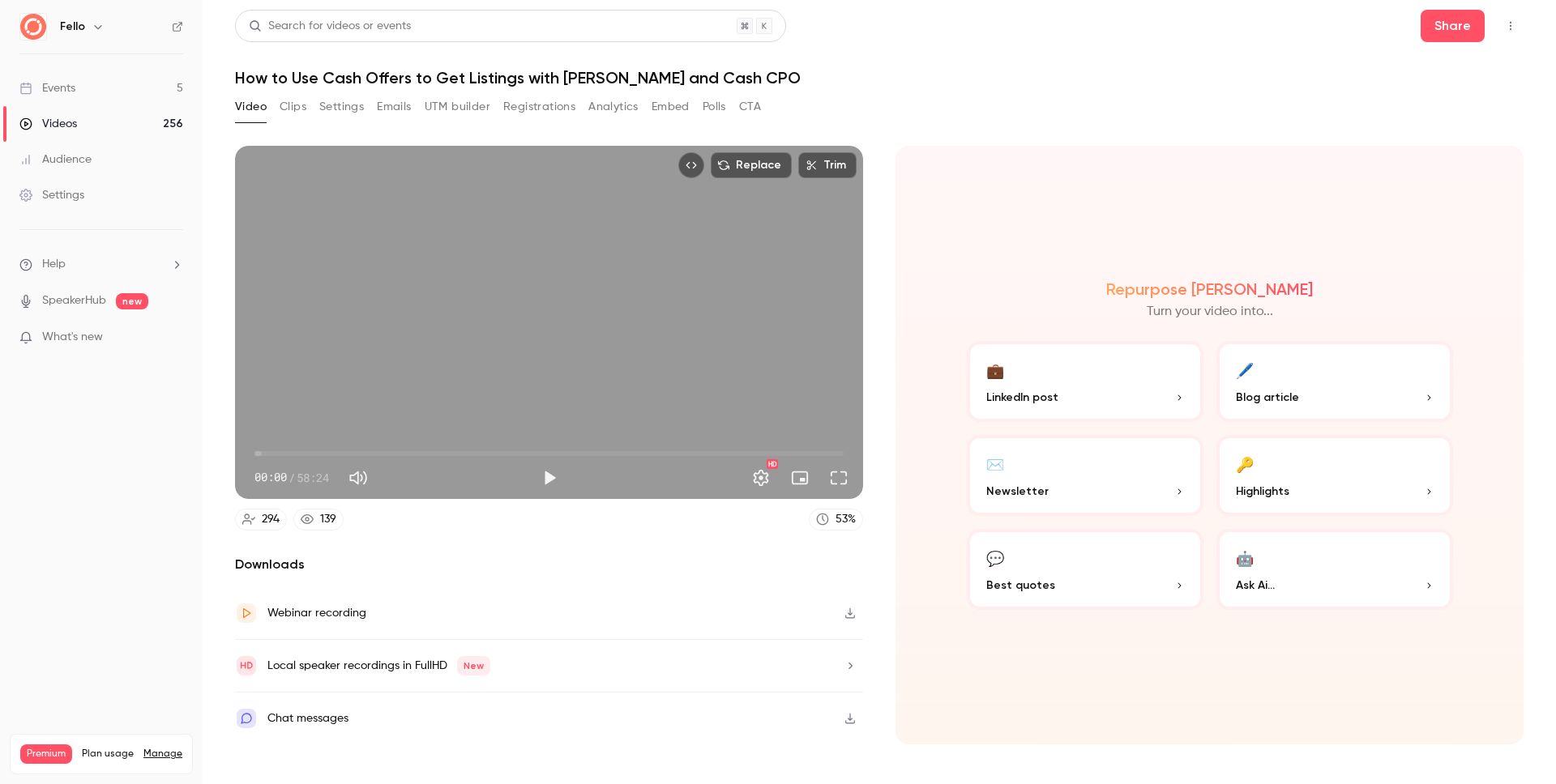
click at [849, 618] on icon "button" at bounding box center [850, 613] width 13 height 11
